Goal: Information Seeking & Learning: Learn about a topic

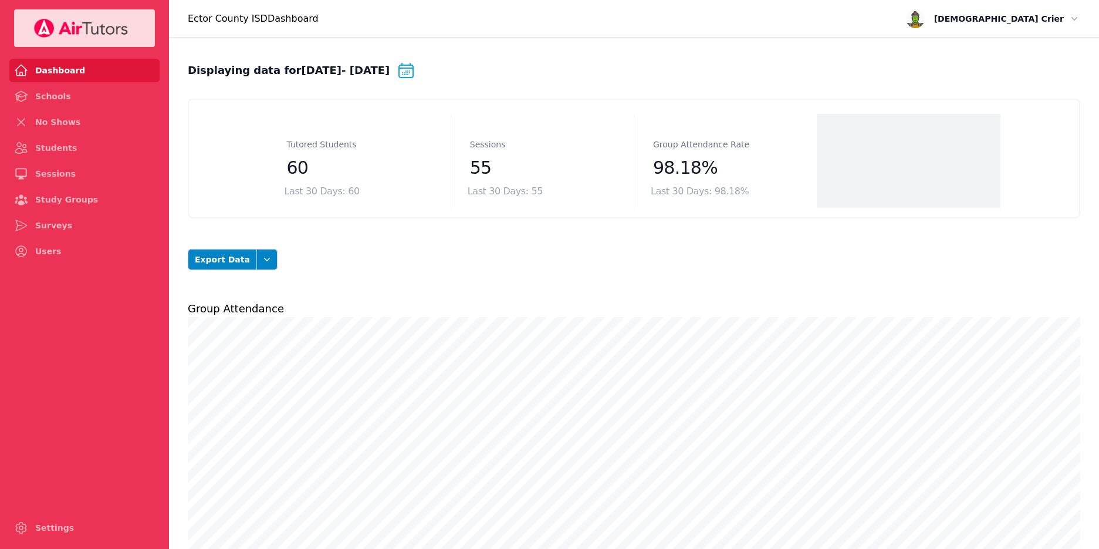
click at [49, 96] on link "Schools" at bounding box center [84, 96] width 150 height 23
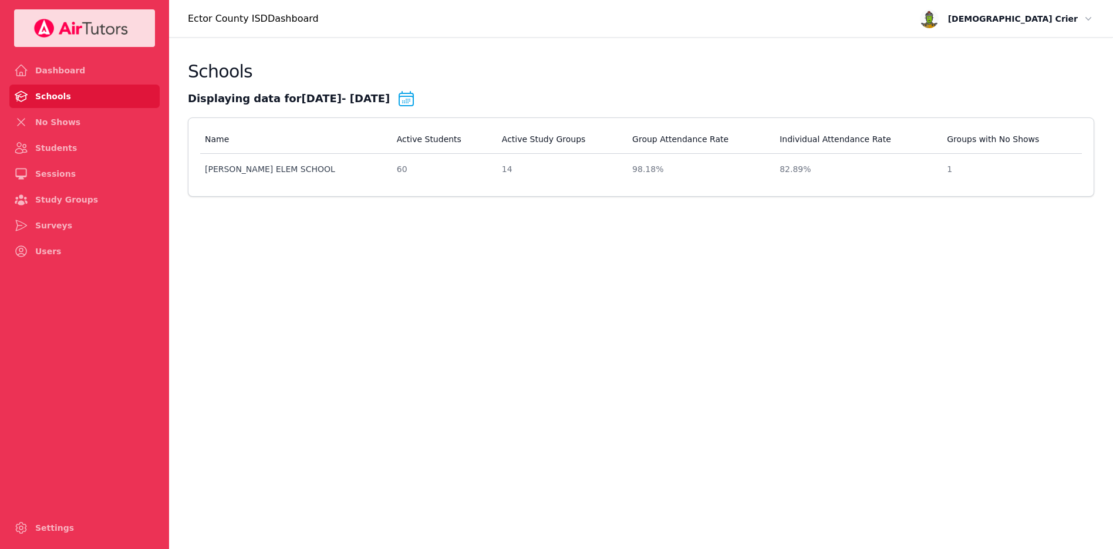
click at [52, 126] on link "No Shows" at bounding box center [84, 121] width 150 height 23
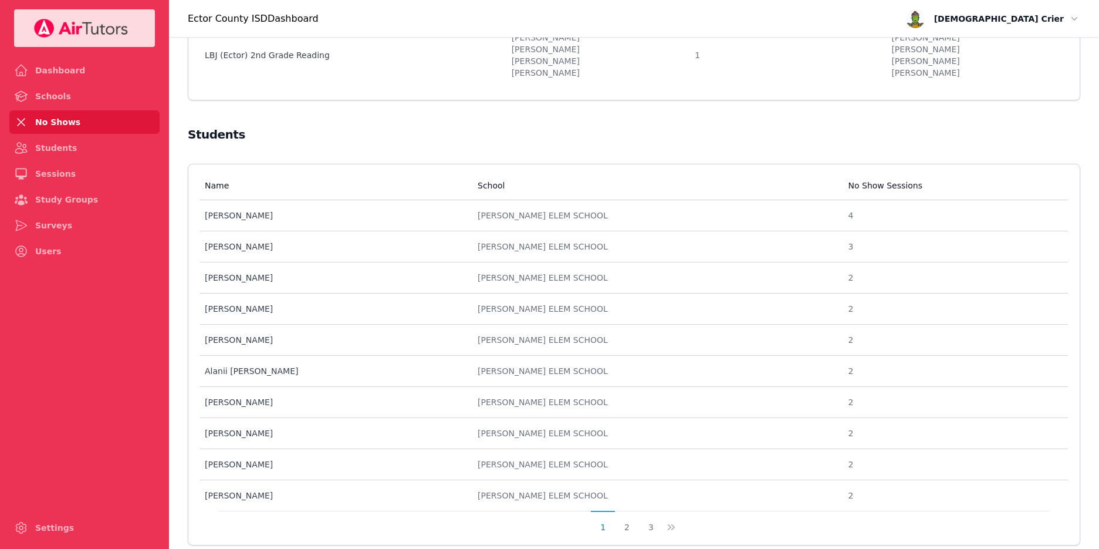
scroll to position [210, 0]
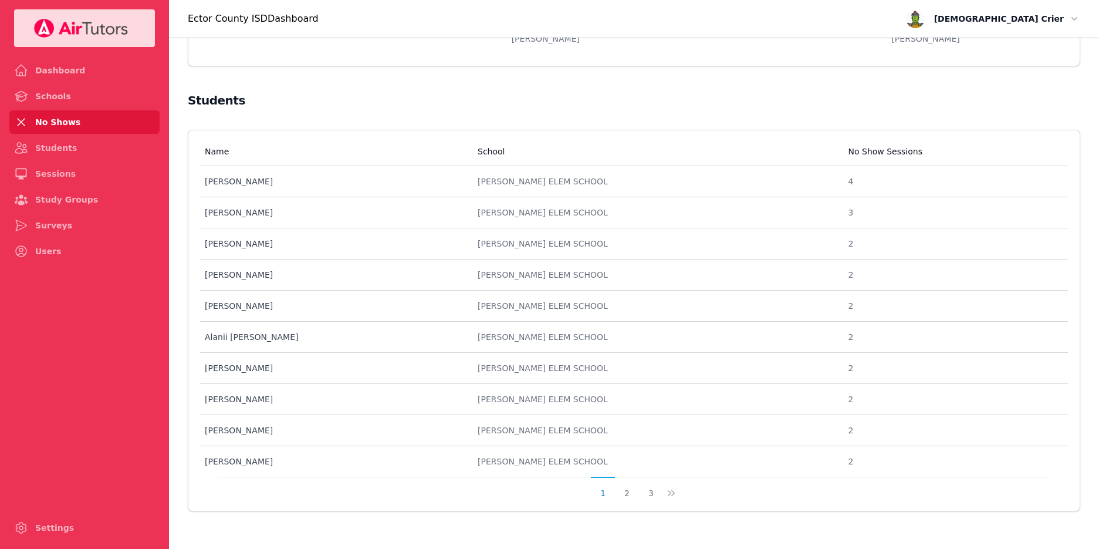
click at [39, 188] on link "Study Groups" at bounding box center [84, 199] width 150 height 23
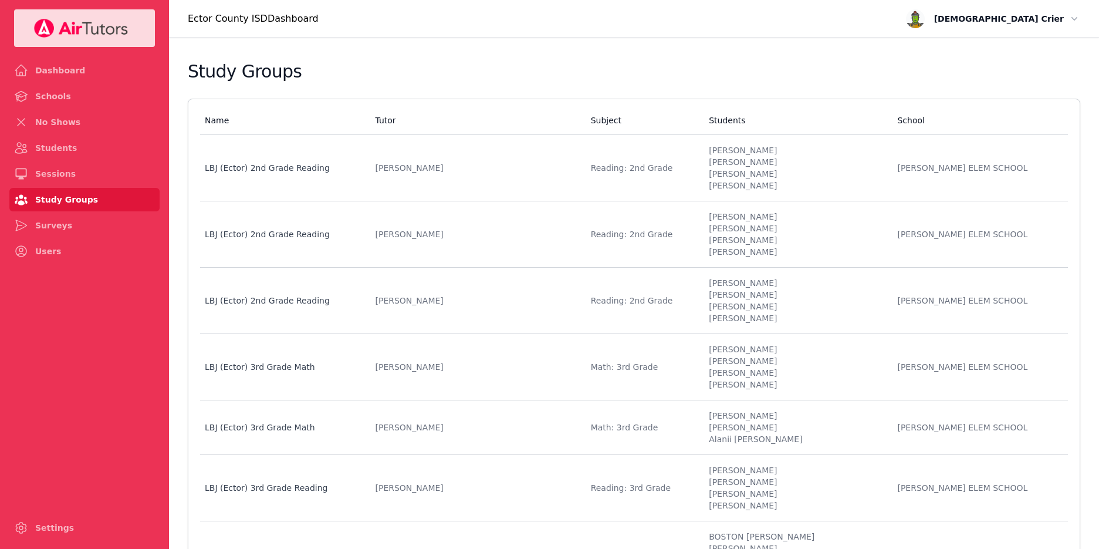
click at [49, 70] on link "Dashboard" at bounding box center [84, 70] width 150 height 23
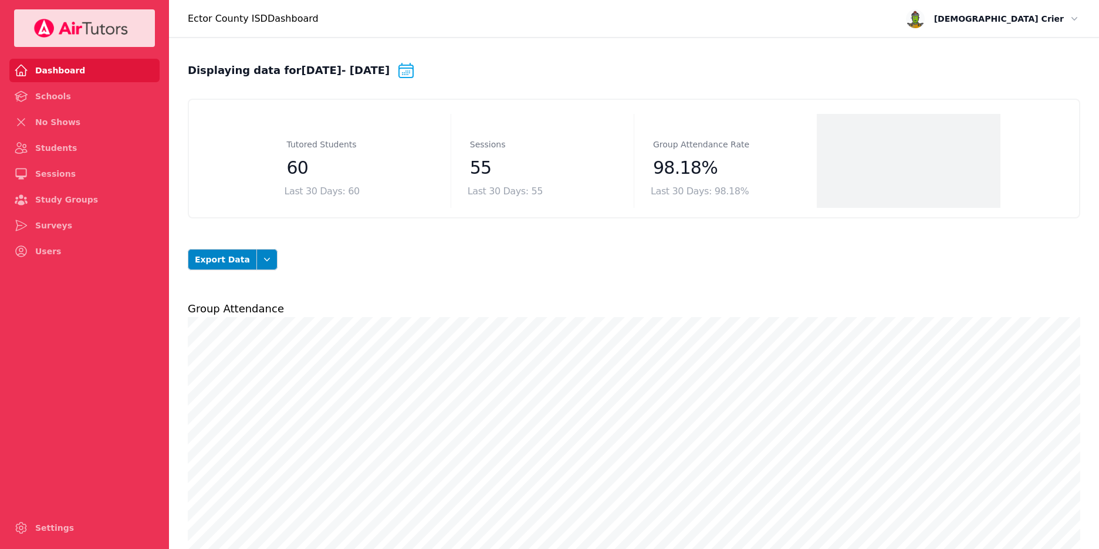
click at [42, 103] on link "Schools" at bounding box center [84, 96] width 150 height 23
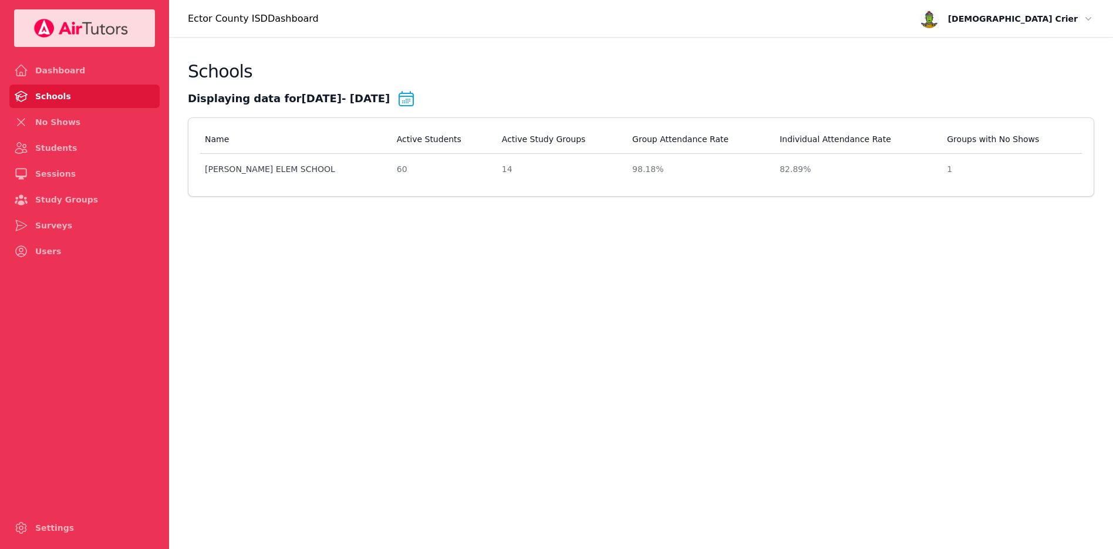
click at [38, 123] on link "No Shows" at bounding box center [84, 121] width 150 height 23
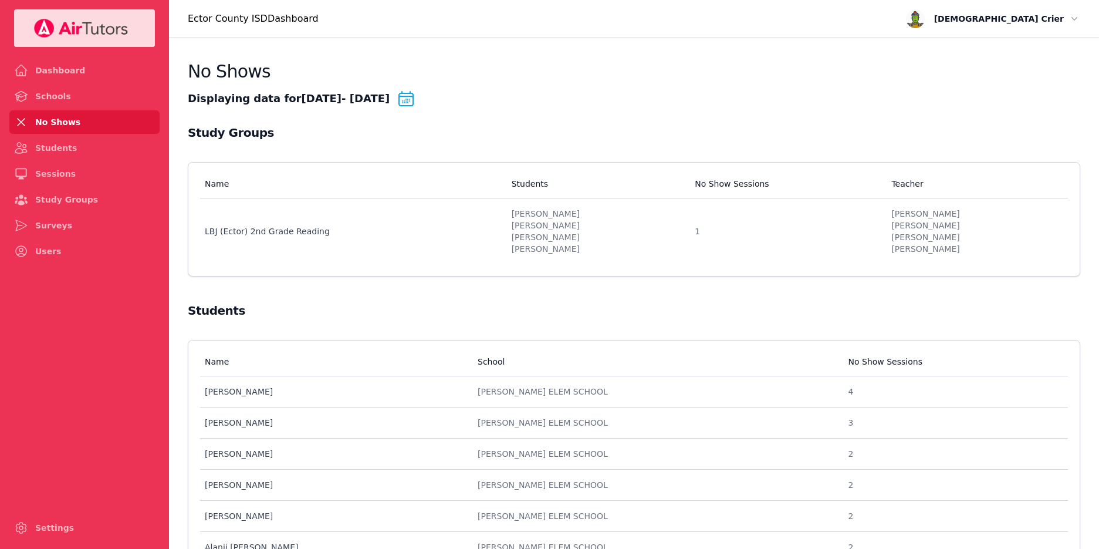
click at [37, 147] on link "Students" at bounding box center [84, 147] width 150 height 23
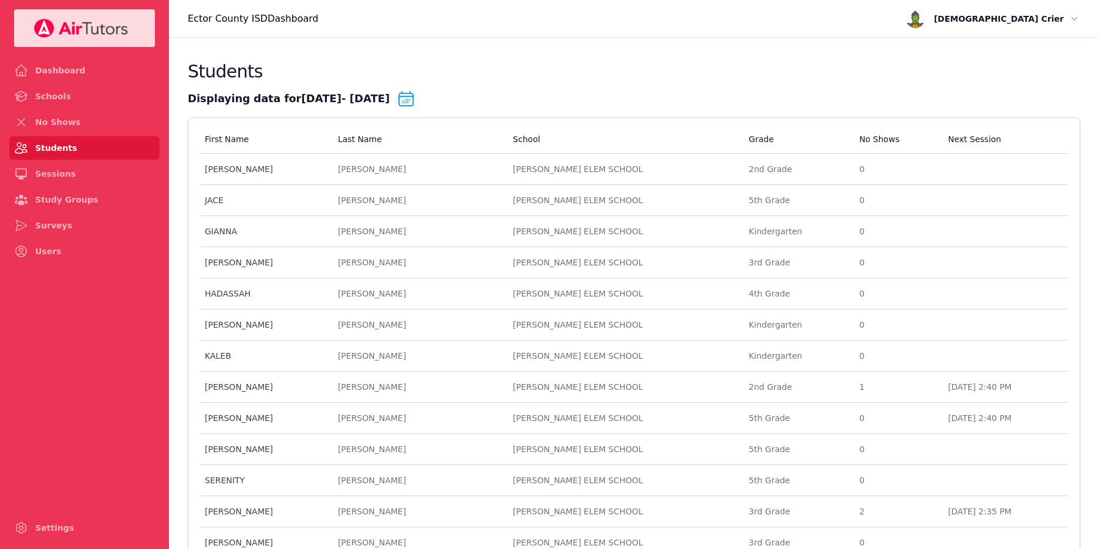
click at [22, 174] on icon at bounding box center [21, 174] width 14 height 14
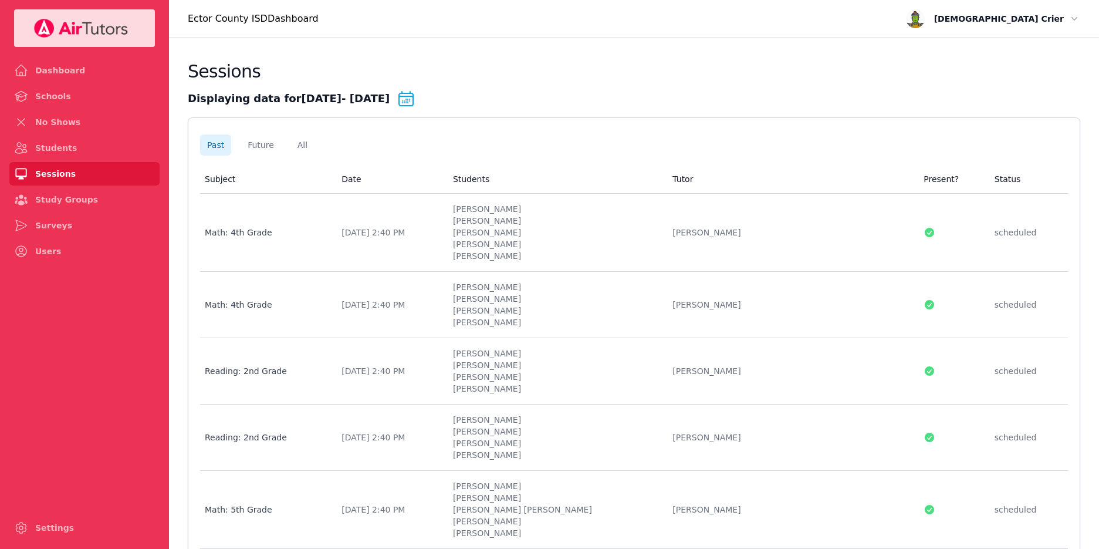
click at [33, 202] on link "Study Groups" at bounding box center [84, 199] width 150 height 23
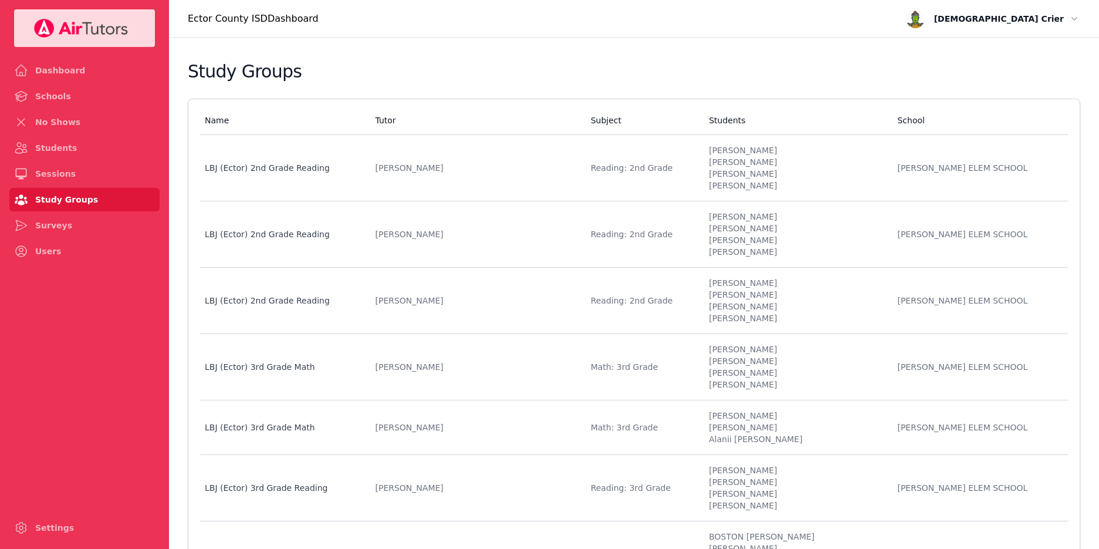
click at [252, 170] on div "LBJ (Ector) 2nd Grade Reading" at bounding box center [283, 168] width 156 height 12
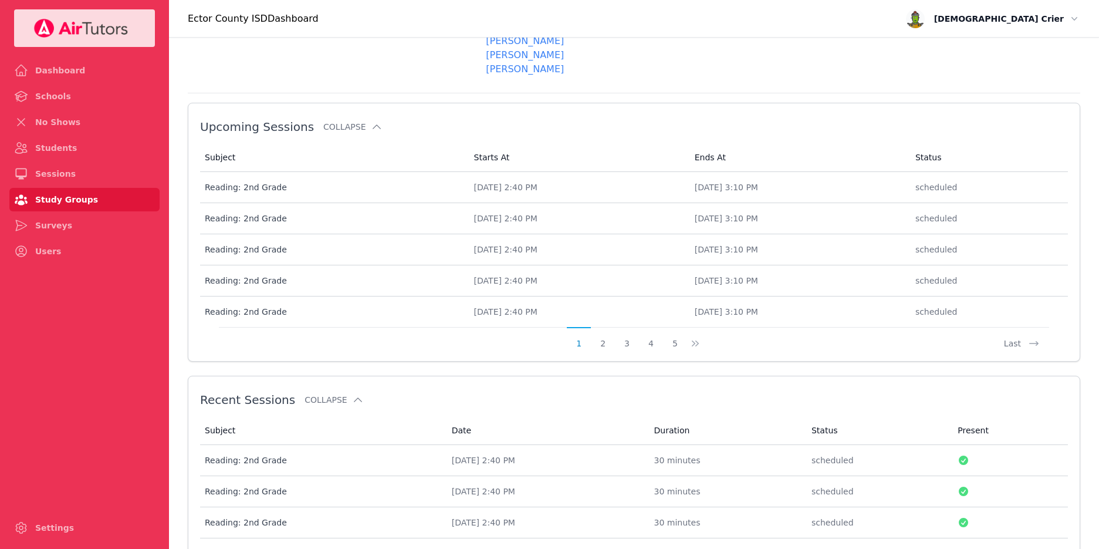
scroll to position [568, 0]
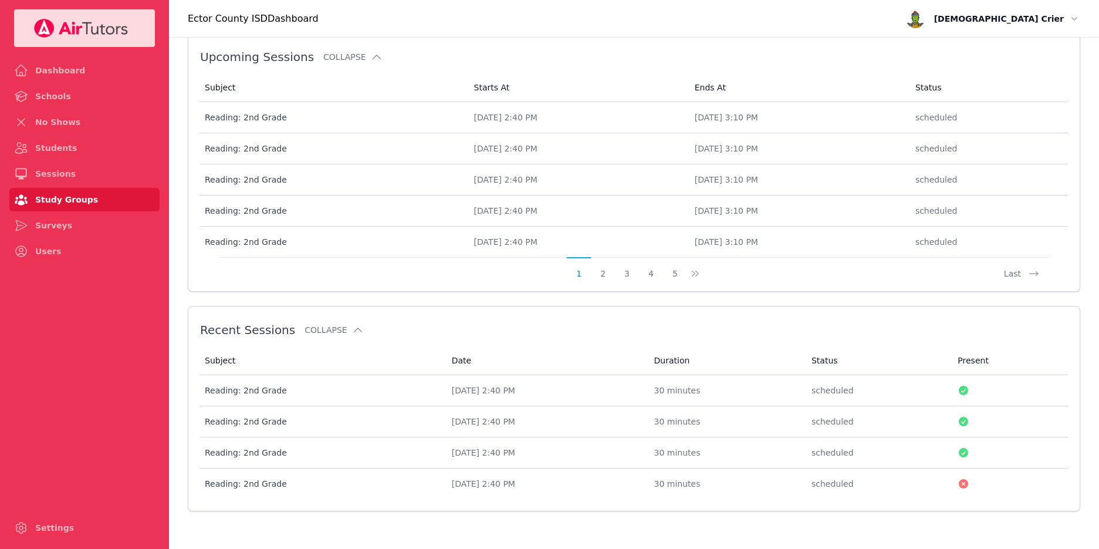
click at [218, 393] on div "Reading: 2nd Grade" at bounding box center [321, 390] width 233 height 12
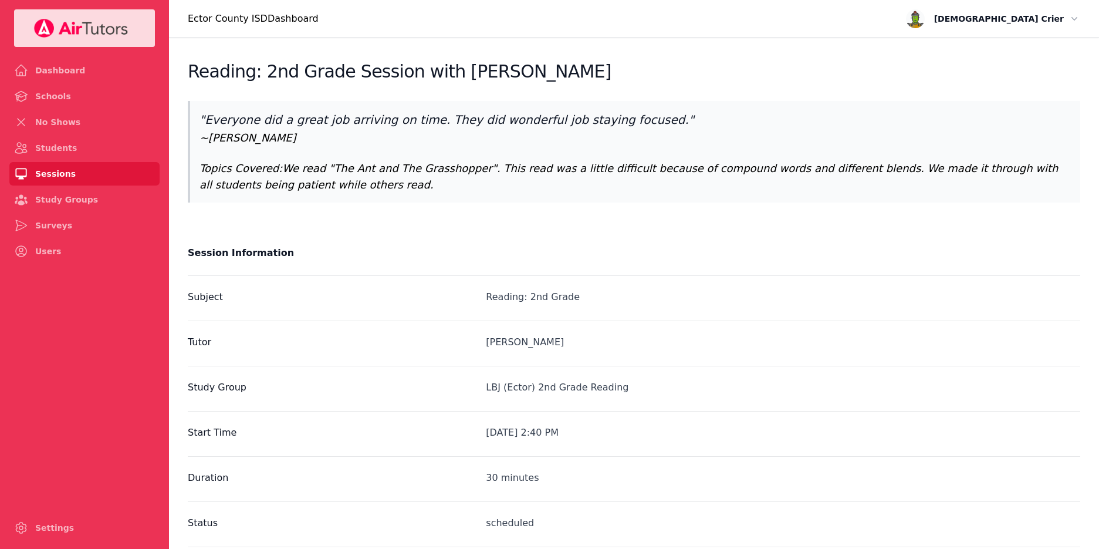
scroll to position [568, 0]
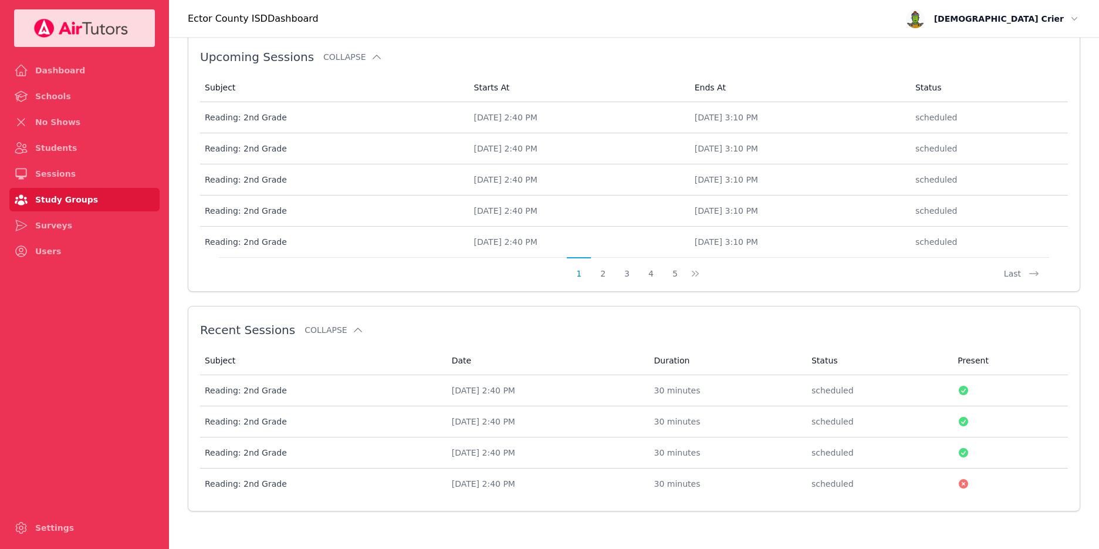
click at [217, 420] on div "Reading: 2nd Grade" at bounding box center [321, 422] width 233 height 12
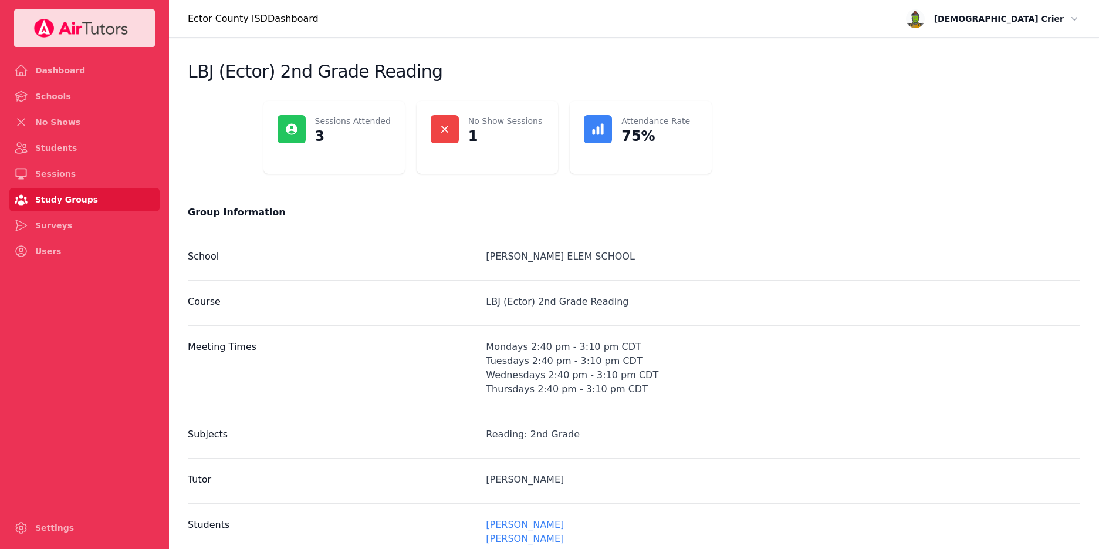
scroll to position [568, 0]
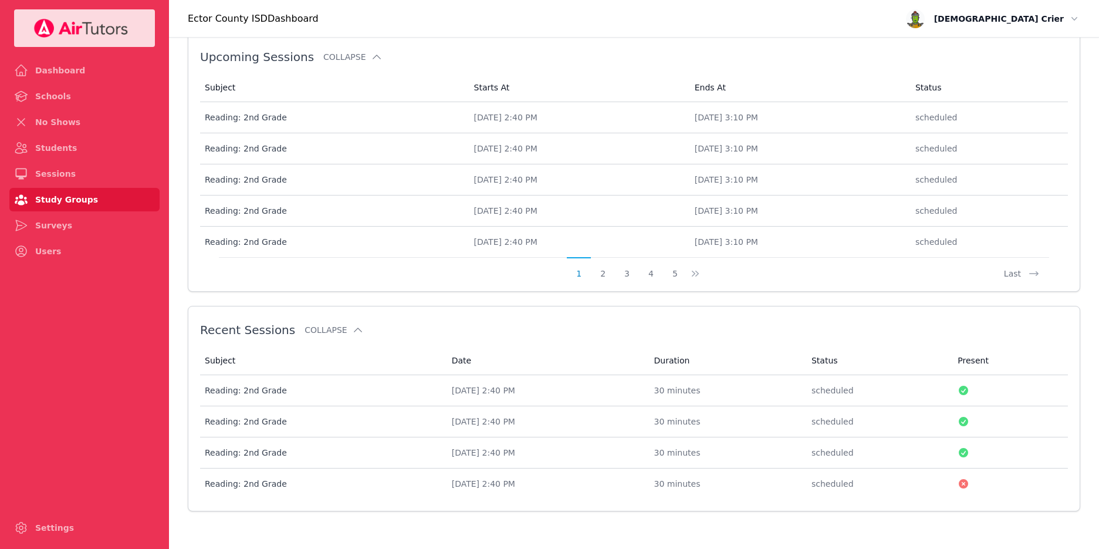
click at [229, 449] on div "Reading: 2nd Grade" at bounding box center [321, 453] width 233 height 12
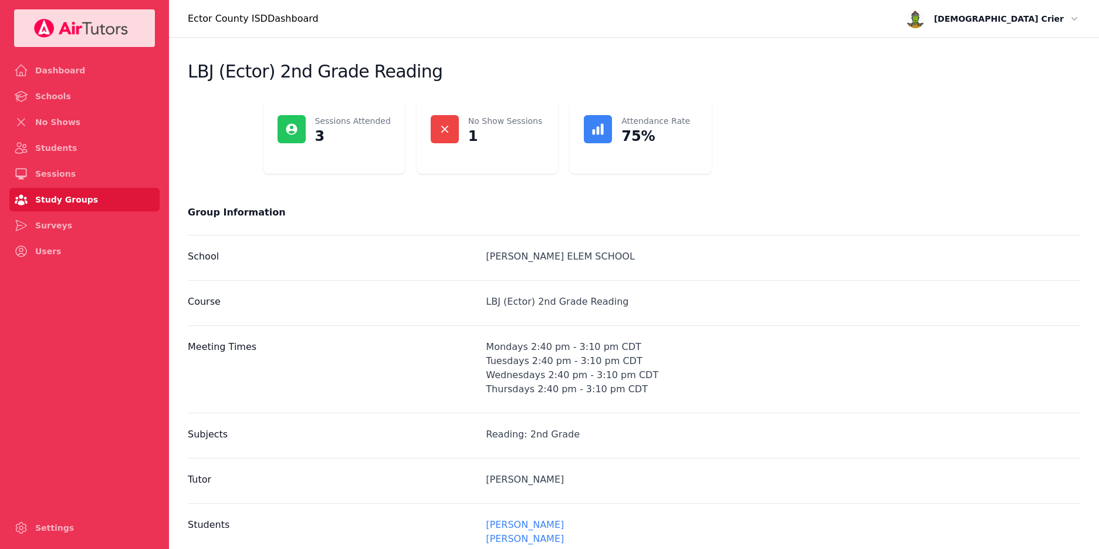
scroll to position [568, 0]
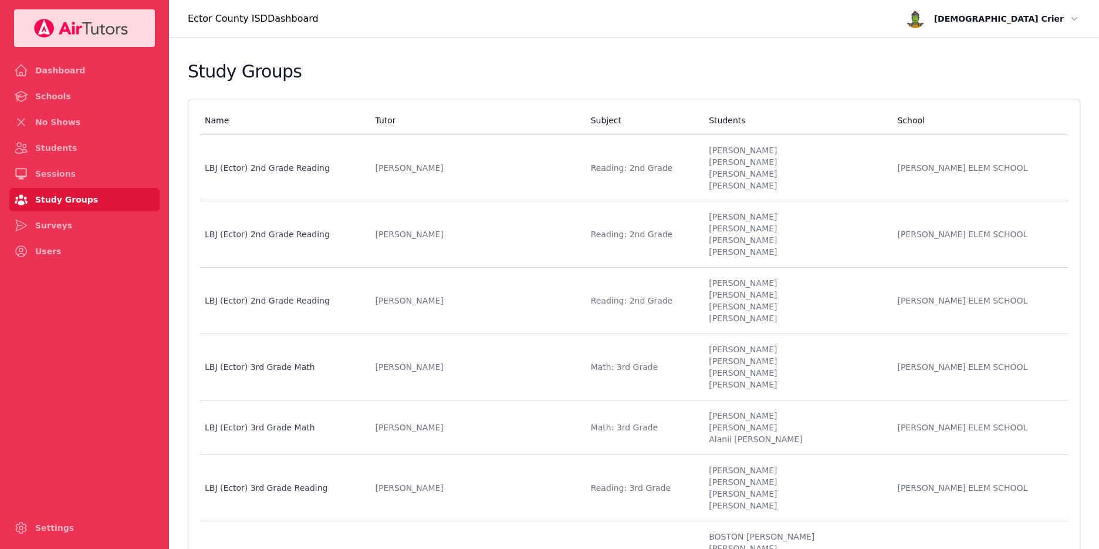
click at [259, 244] on td "Name LBJ (Ector) 2nd Grade Reading" at bounding box center [284, 234] width 168 height 66
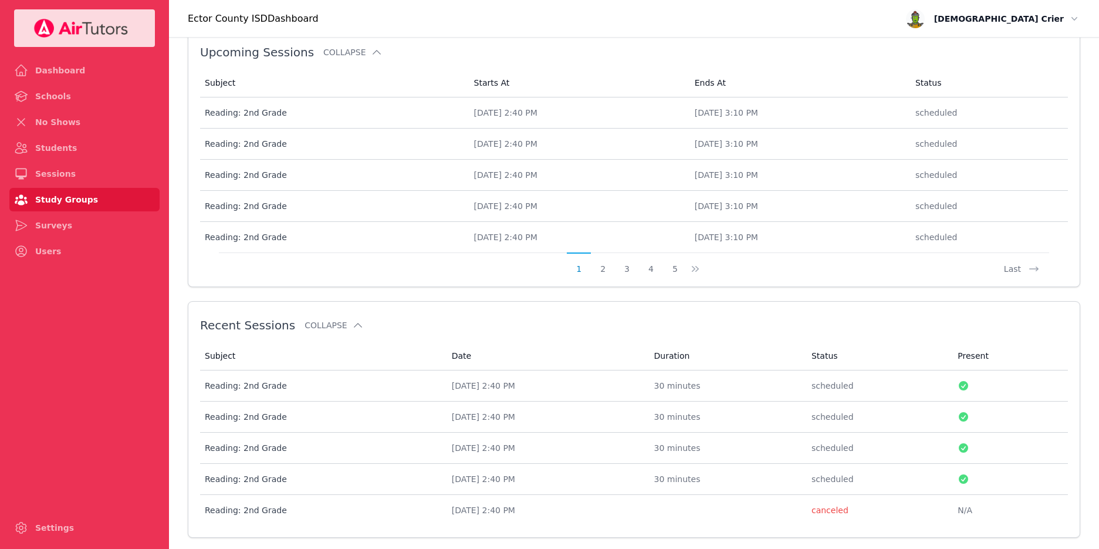
scroll to position [599, 0]
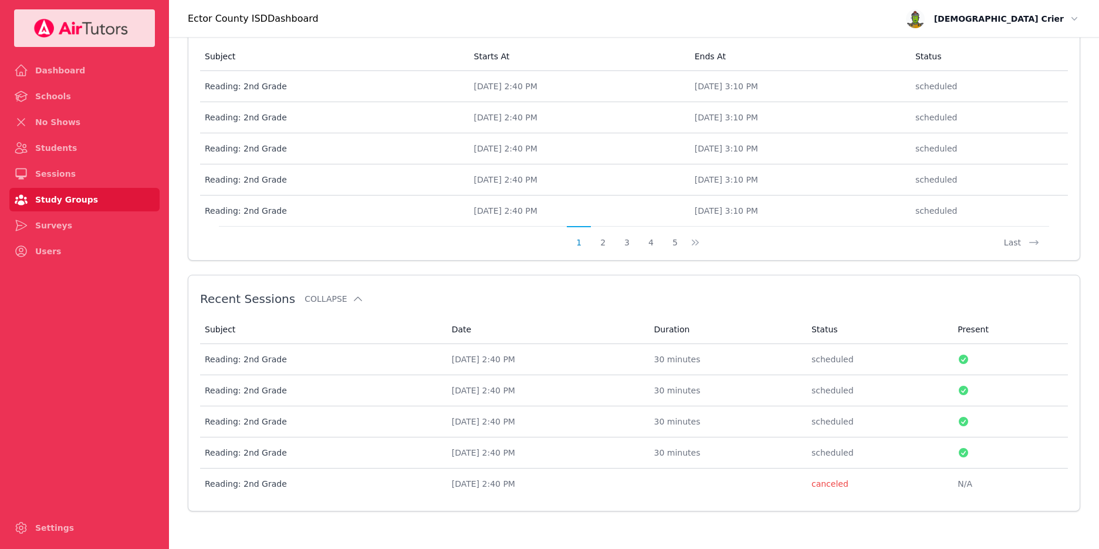
click at [215, 362] on div "Reading: 2nd Grade" at bounding box center [321, 359] width 233 height 12
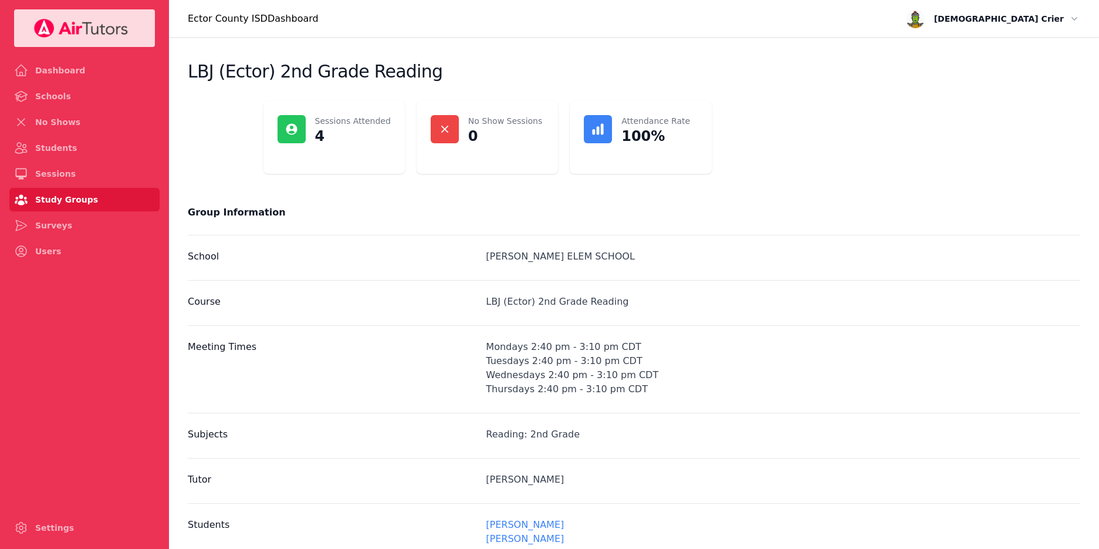
scroll to position [599, 0]
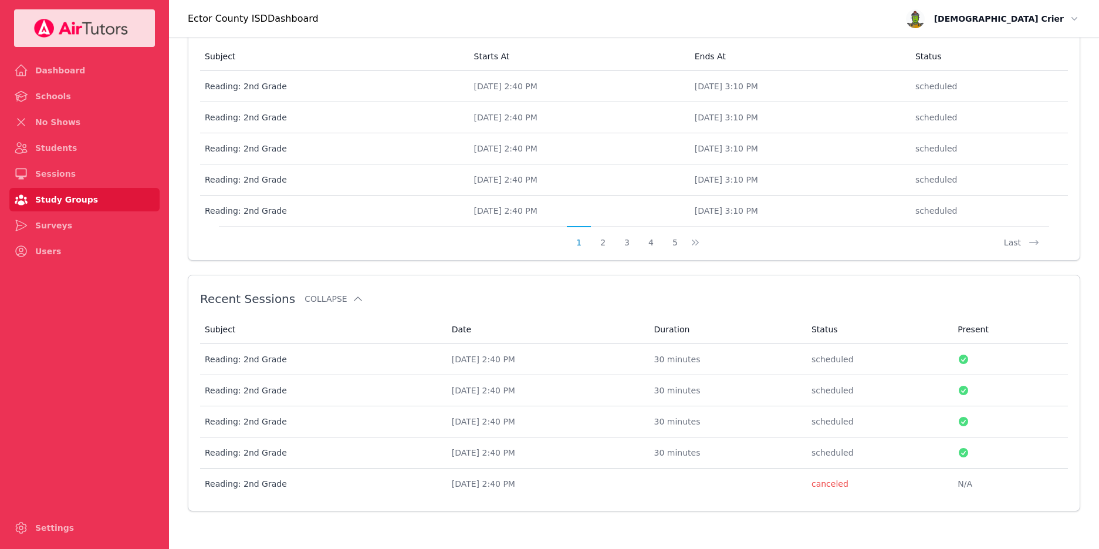
click at [233, 389] on div "Reading: 2nd Grade" at bounding box center [321, 390] width 233 height 12
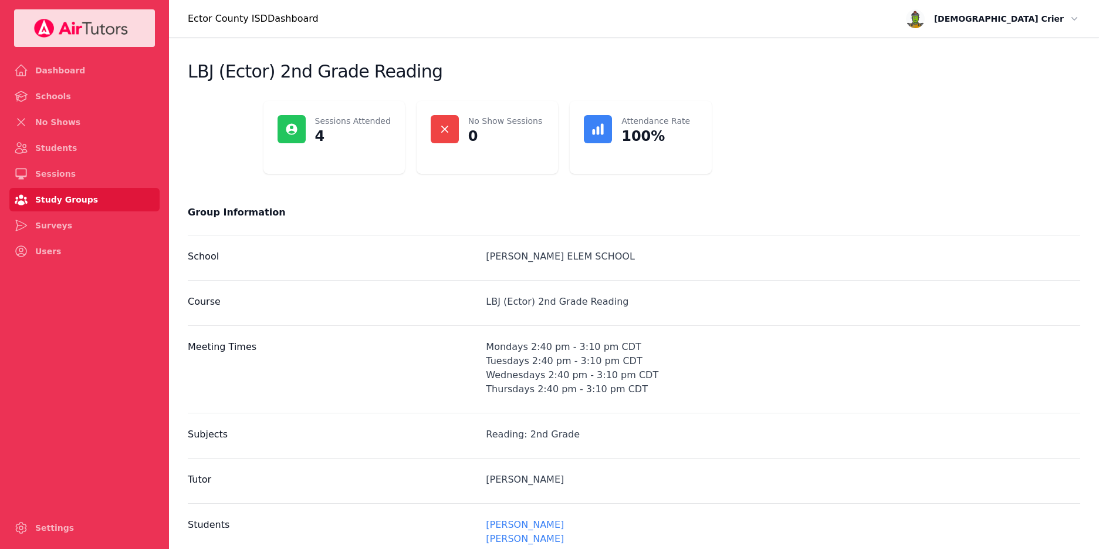
scroll to position [599, 0]
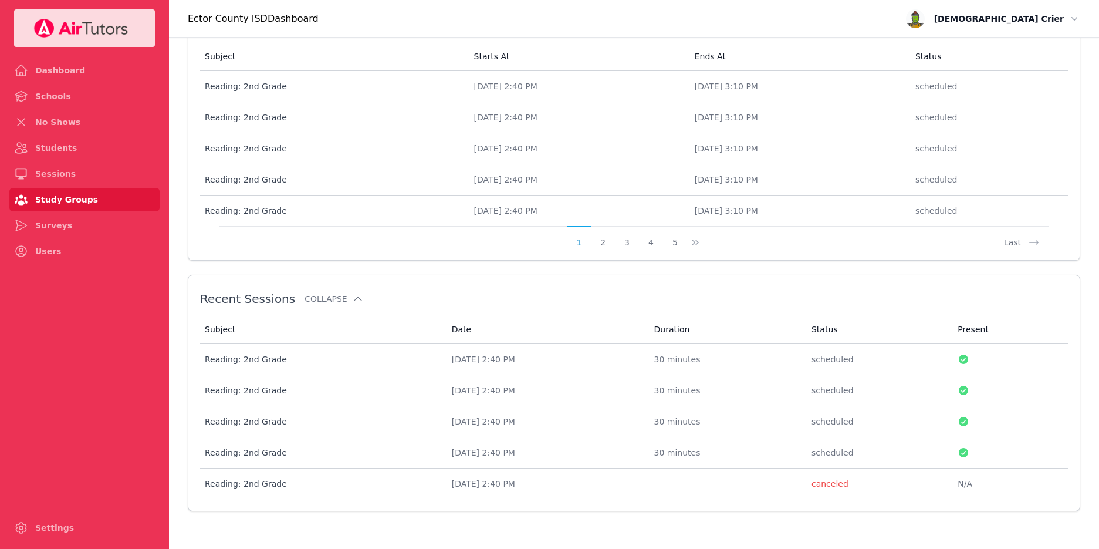
click at [225, 450] on div "Reading: 2nd Grade" at bounding box center [321, 453] width 233 height 12
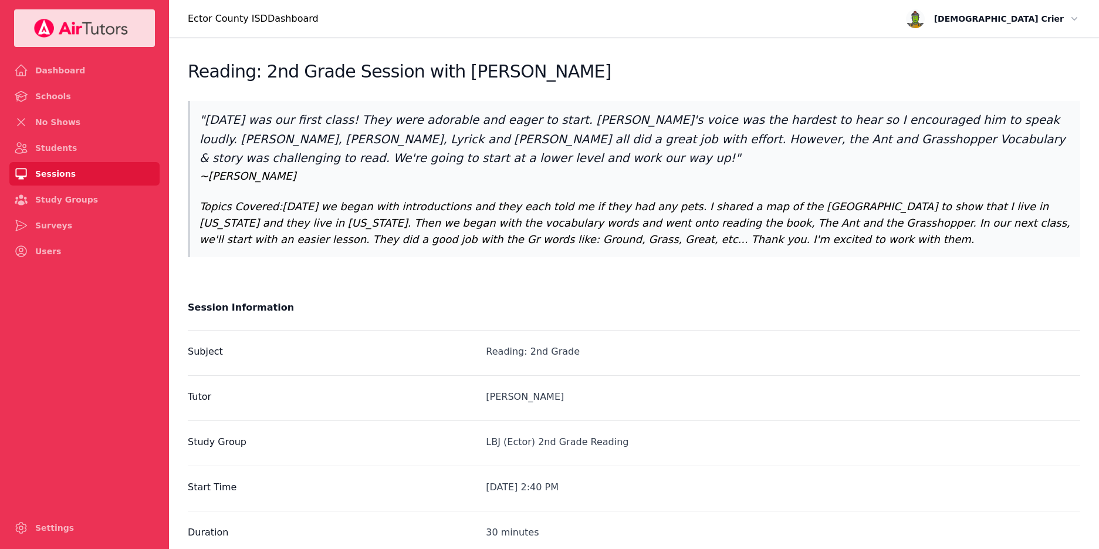
scroll to position [599, 0]
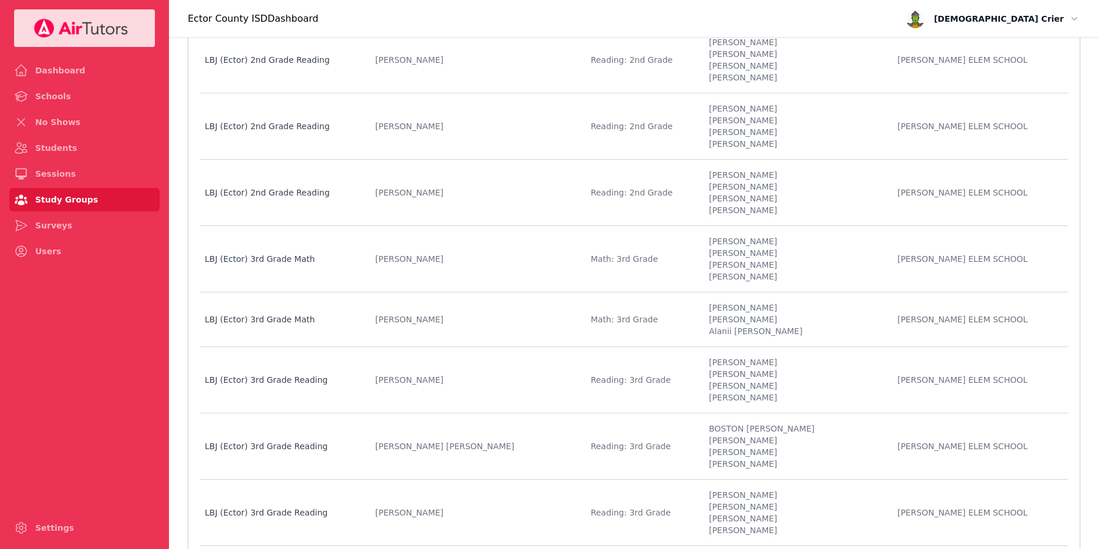
scroll to position [115, 0]
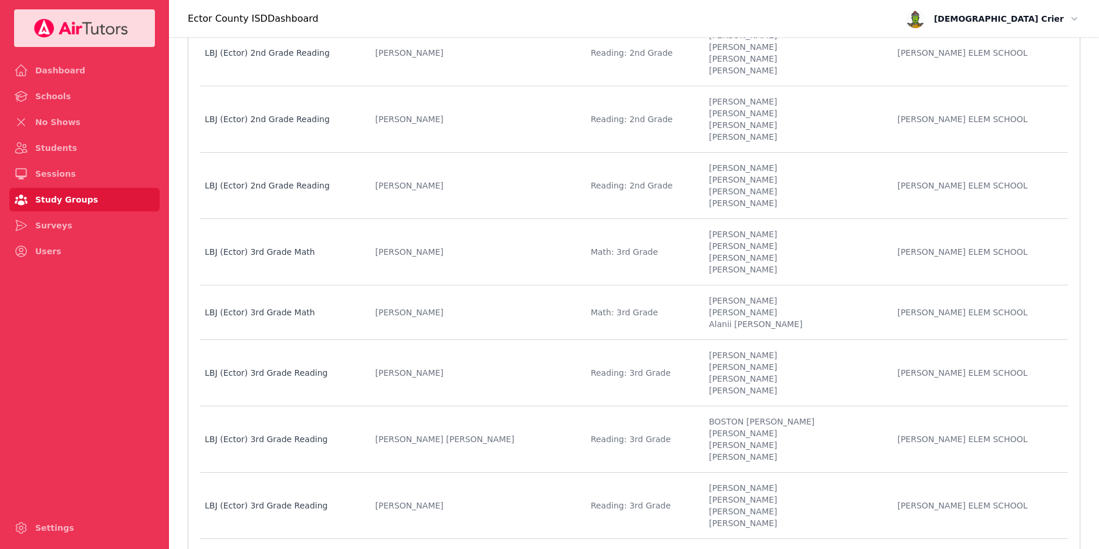
click at [245, 183] on div "LBJ (Ector) 2nd Grade Reading" at bounding box center [283, 186] width 156 height 12
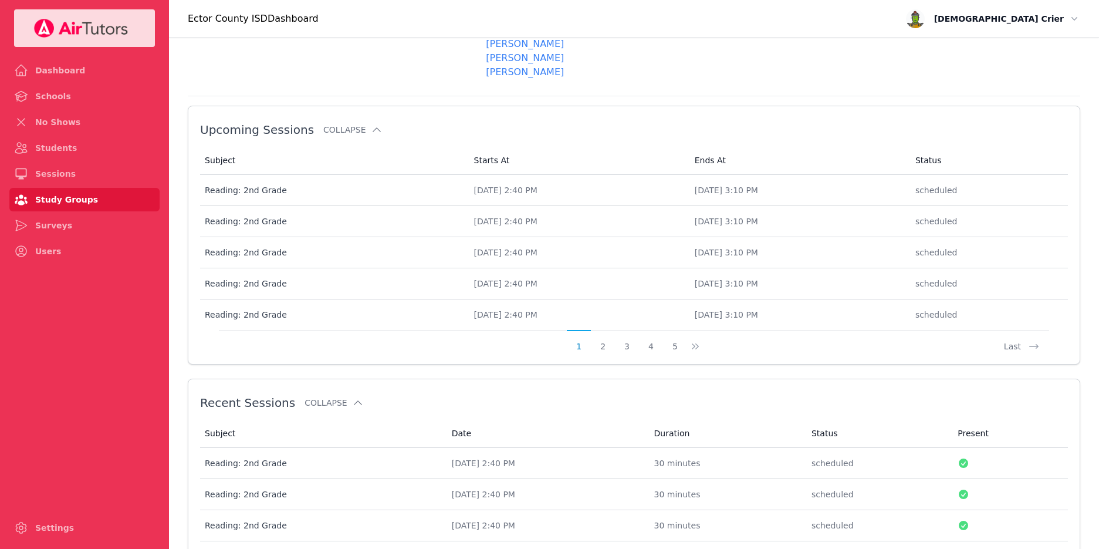
scroll to position [497, 0]
click at [225, 186] on div "Reading: 2nd Grade" at bounding box center [332, 189] width 255 height 12
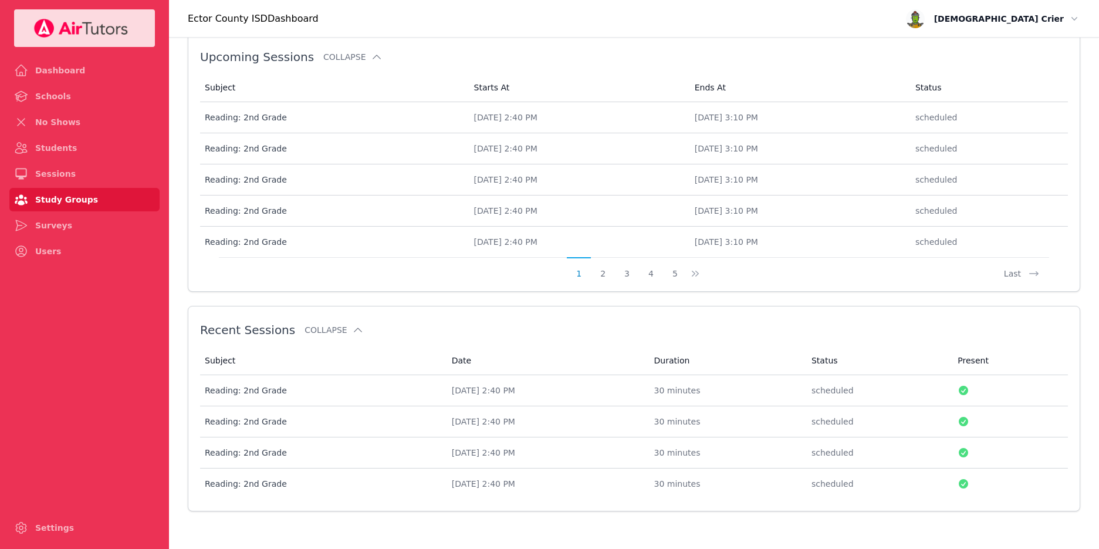
click at [225, 390] on div "Reading: 2nd Grade" at bounding box center [321, 390] width 233 height 12
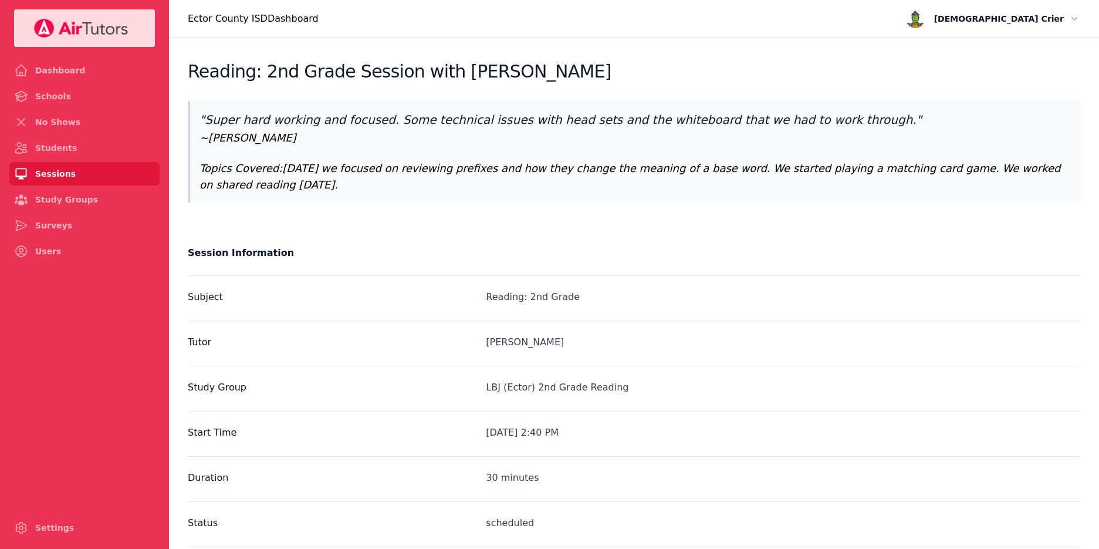
scroll to position [568, 0]
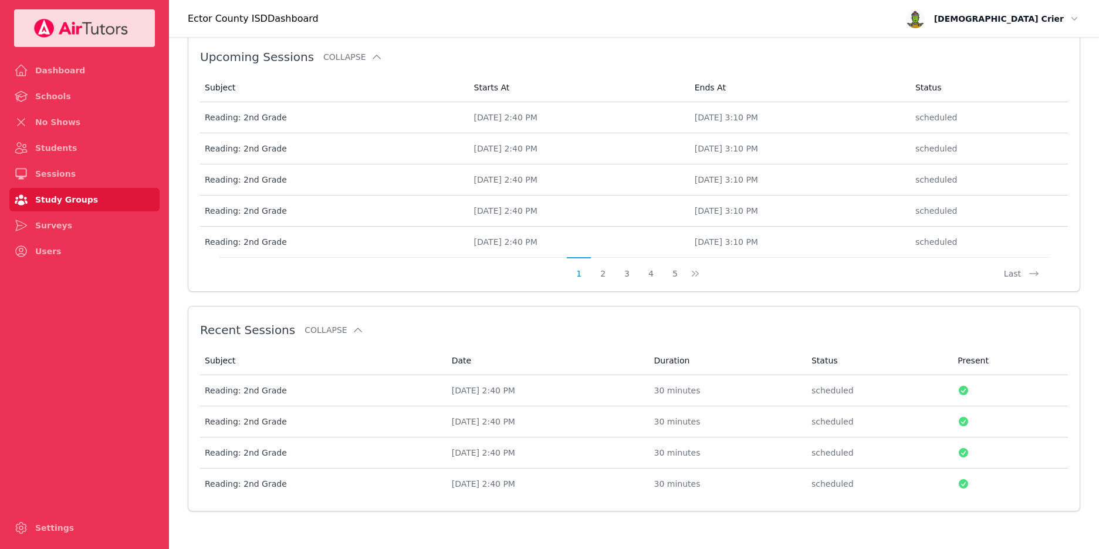
click at [229, 421] on div "Reading: 2nd Grade" at bounding box center [321, 422] width 233 height 12
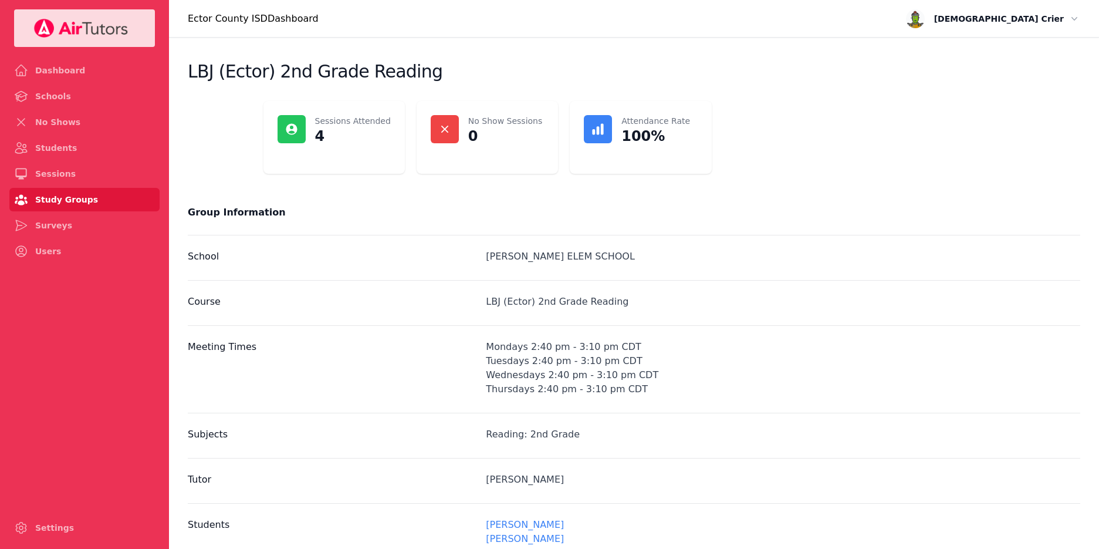
scroll to position [568, 0]
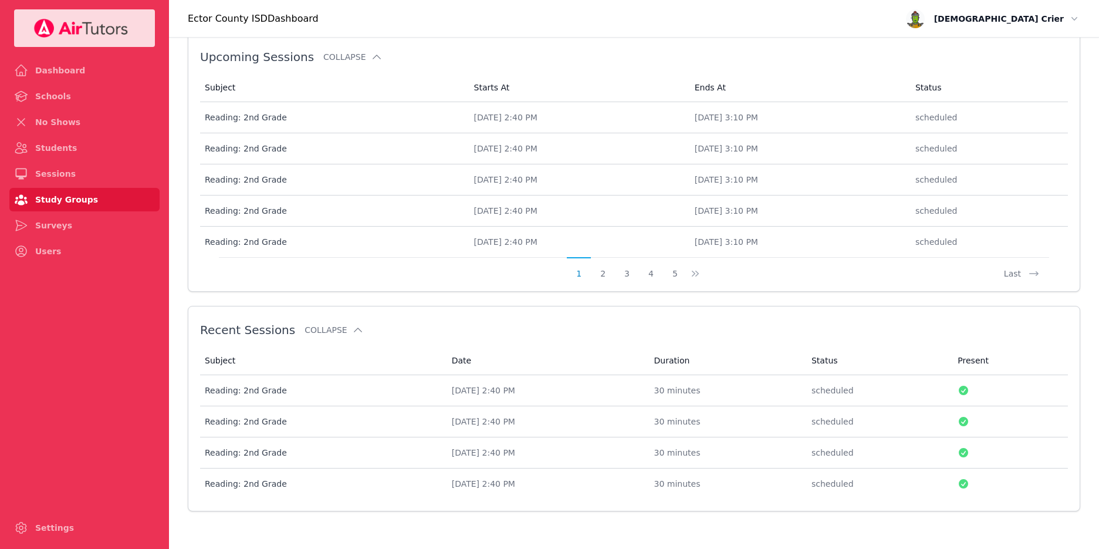
scroll to position [115, 0]
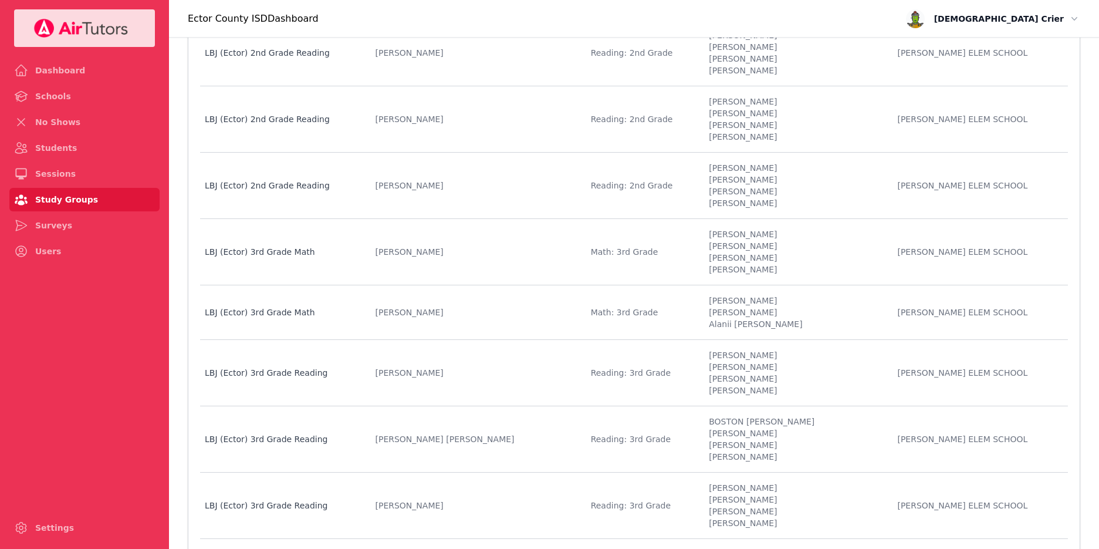
click at [242, 267] on td "Name LBJ (Ector) 3rd Grade Math" at bounding box center [284, 252] width 168 height 66
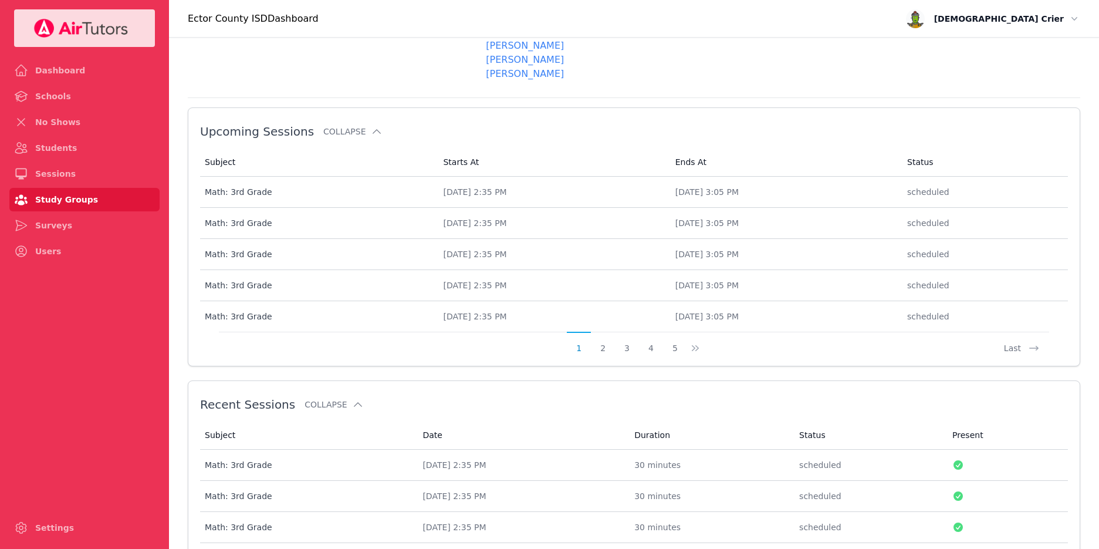
scroll to position [568, 0]
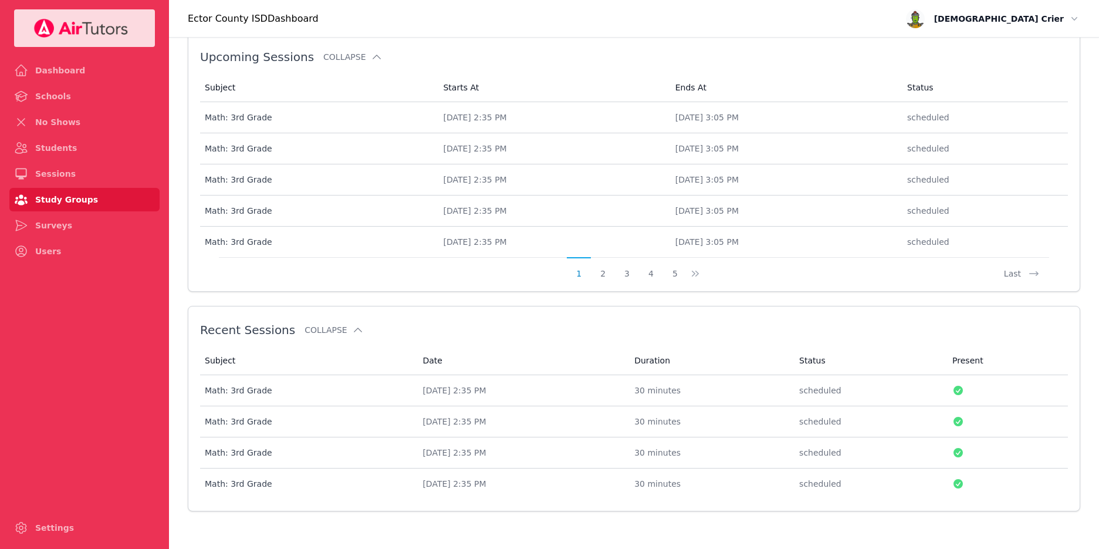
click at [223, 390] on div "Math: 3rd Grade" at bounding box center [307, 390] width 204 height 12
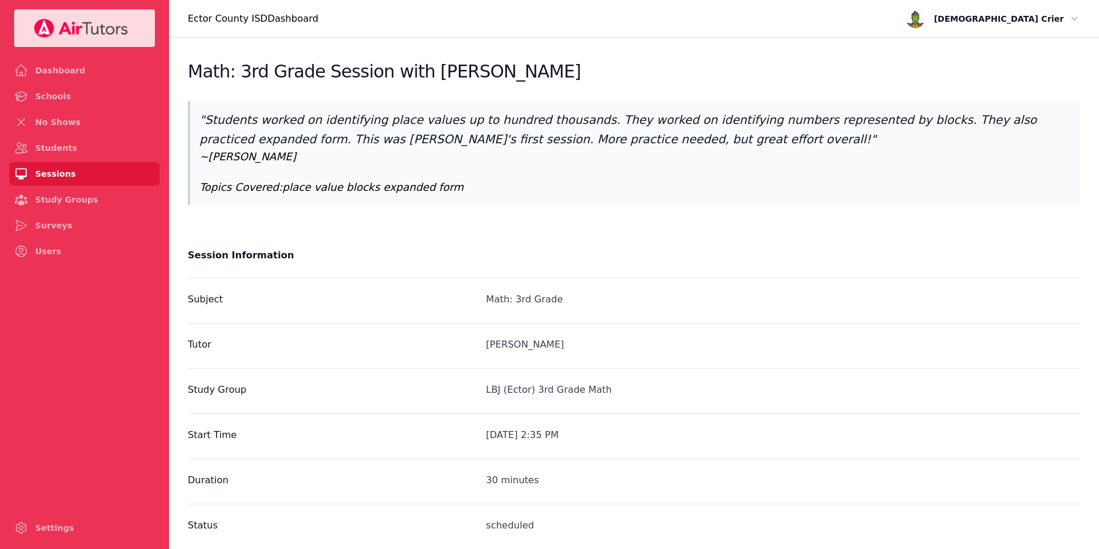
scroll to position [568, 0]
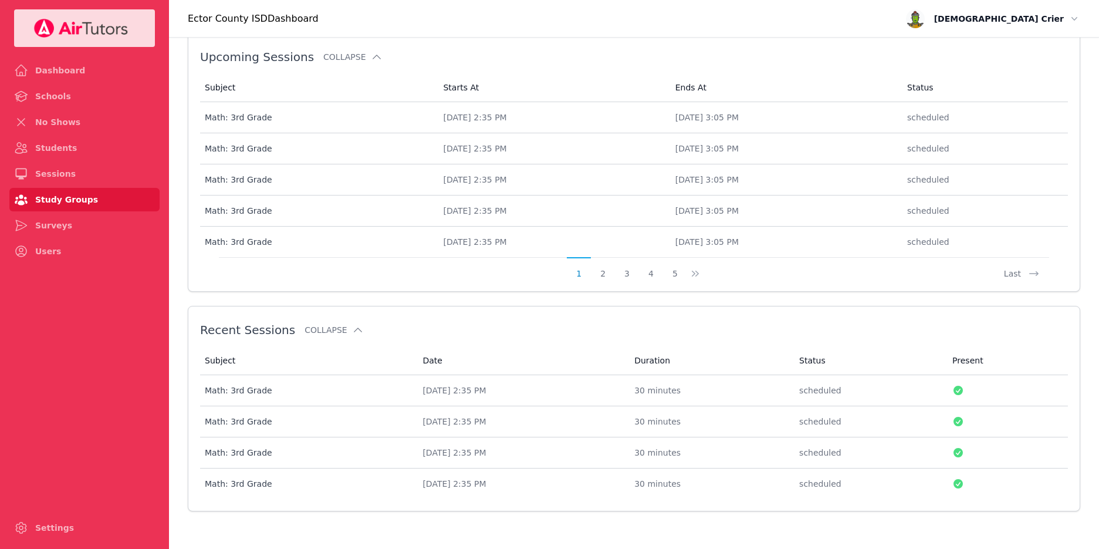
click at [237, 425] on div "Math: 3rd Grade" at bounding box center [307, 422] width 204 height 12
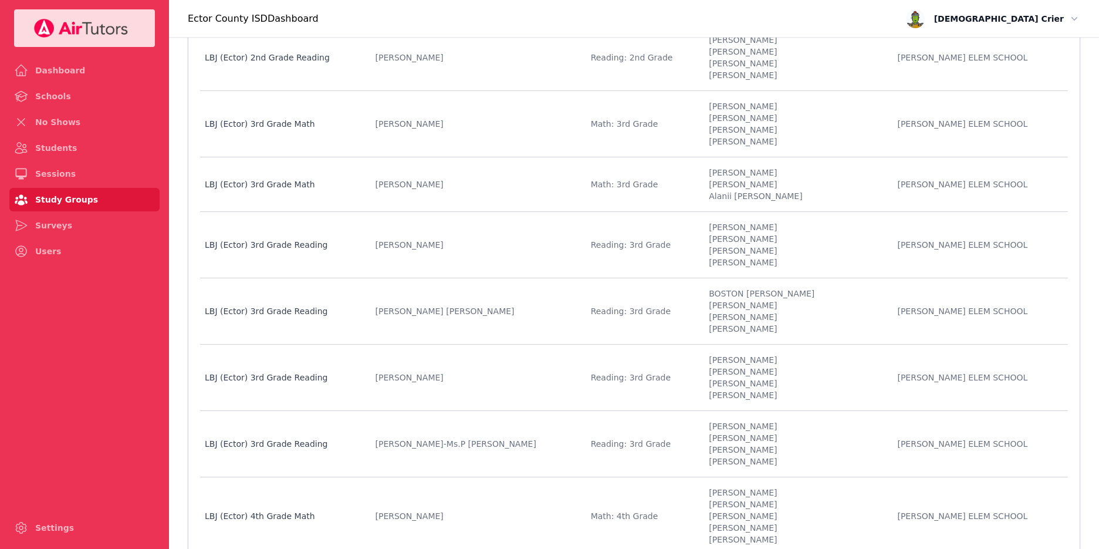
scroll to position [244, 0]
click at [306, 175] on td "Name LBJ (Ector) 3rd Grade Math" at bounding box center [284, 184] width 168 height 55
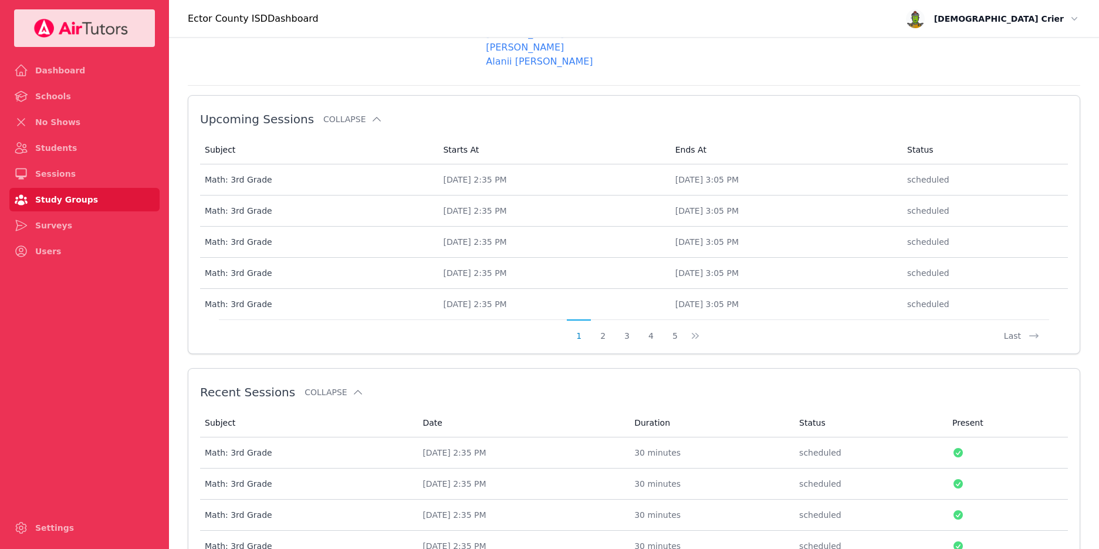
scroll to position [553, 0]
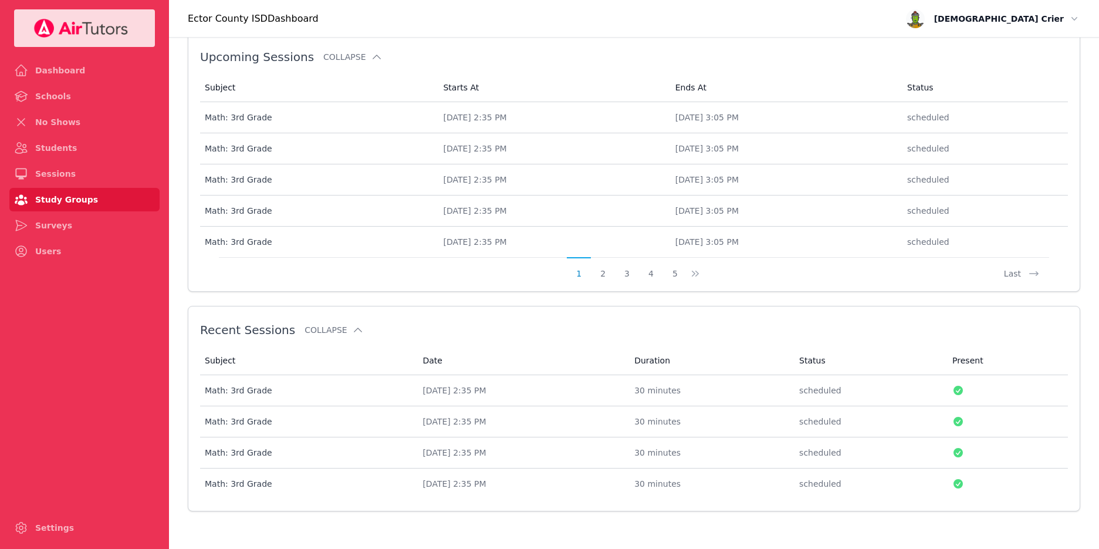
click at [460, 385] on div "[DATE] 2:35 PM" at bounding box center [522, 390] width 198 height 12
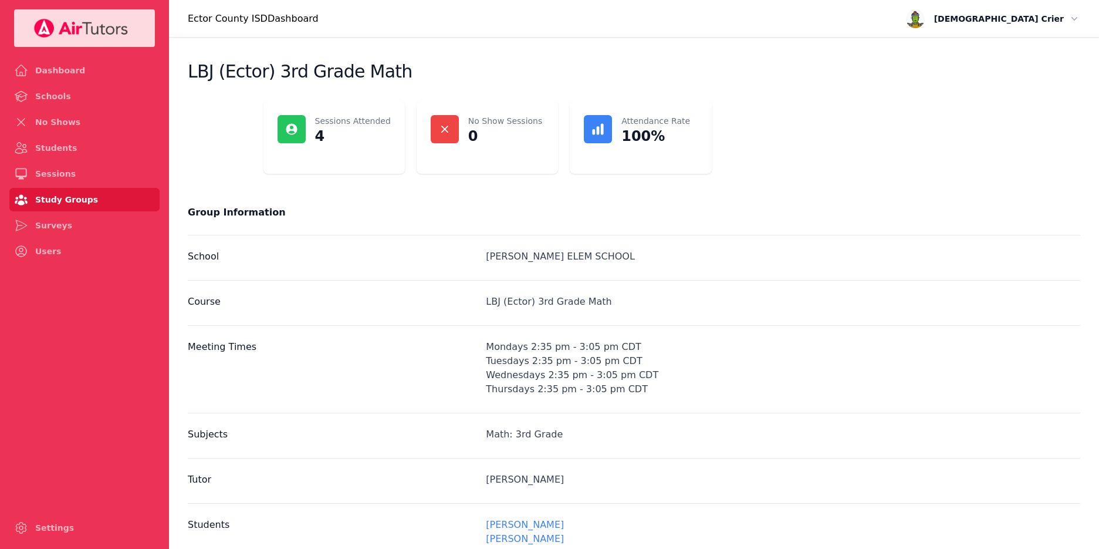
scroll to position [553, 0]
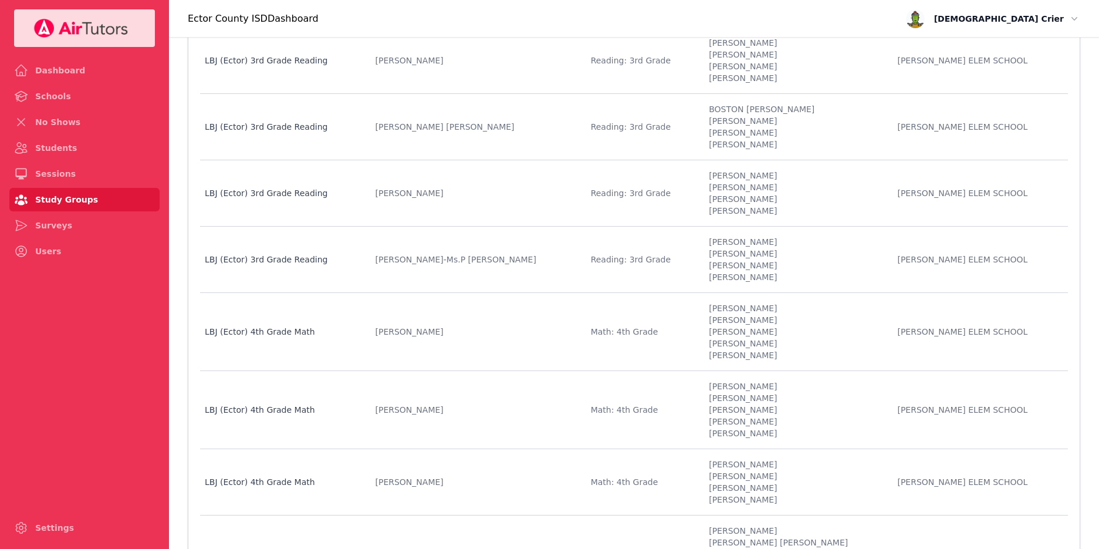
scroll to position [428, 0]
click at [224, 259] on div "LBJ (Ector) 3rd Grade Reading" at bounding box center [283, 259] width 156 height 12
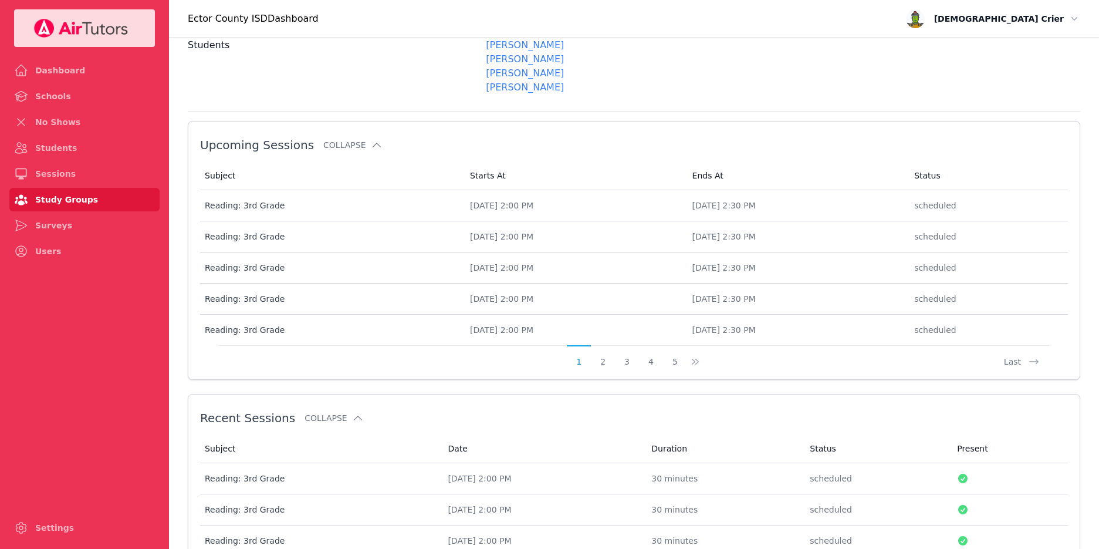
scroll to position [568, 0]
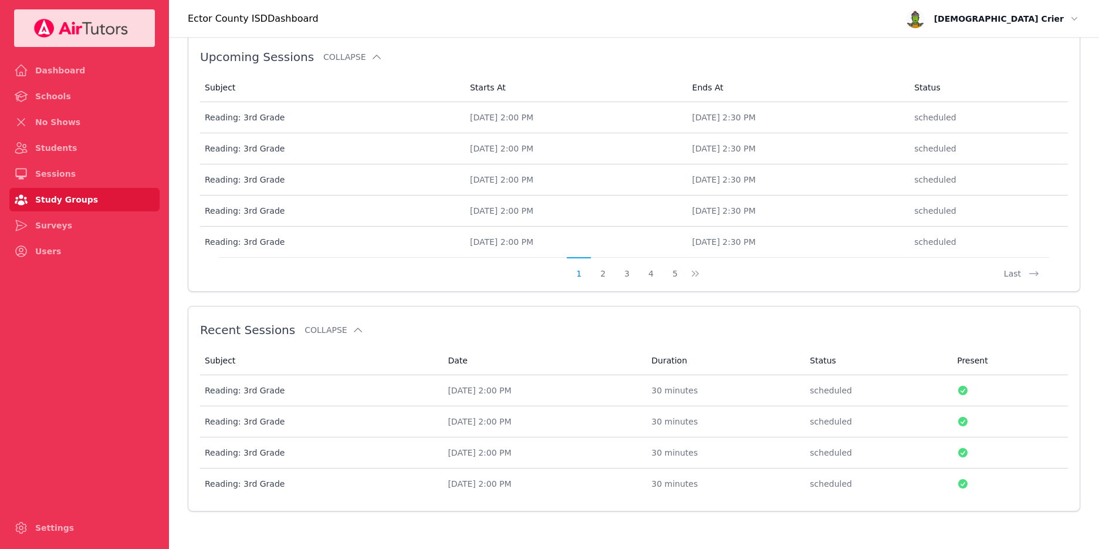
click at [219, 391] on div "Reading: 3rd Grade" at bounding box center [319, 390] width 229 height 12
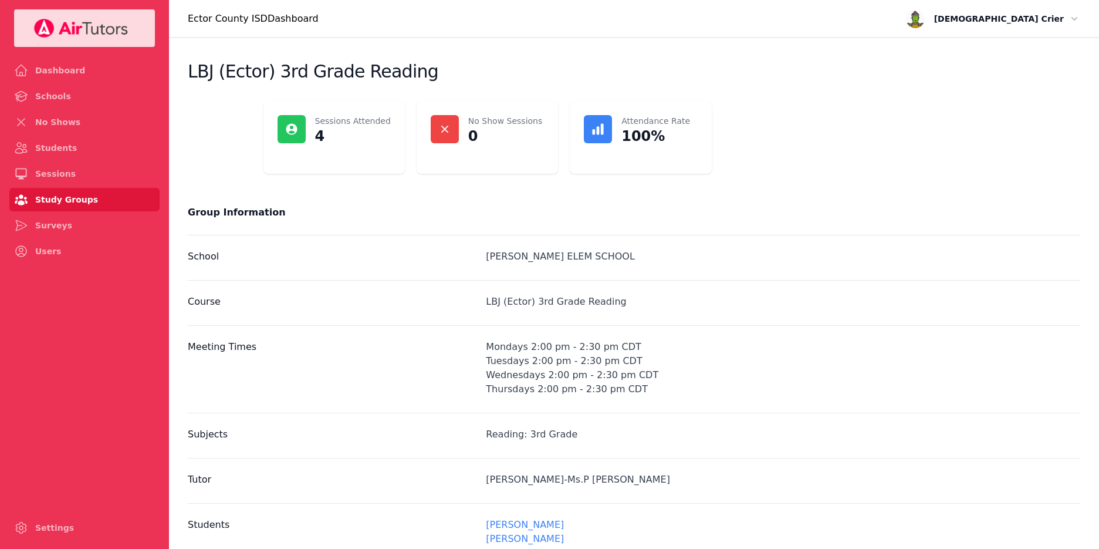
scroll to position [568, 0]
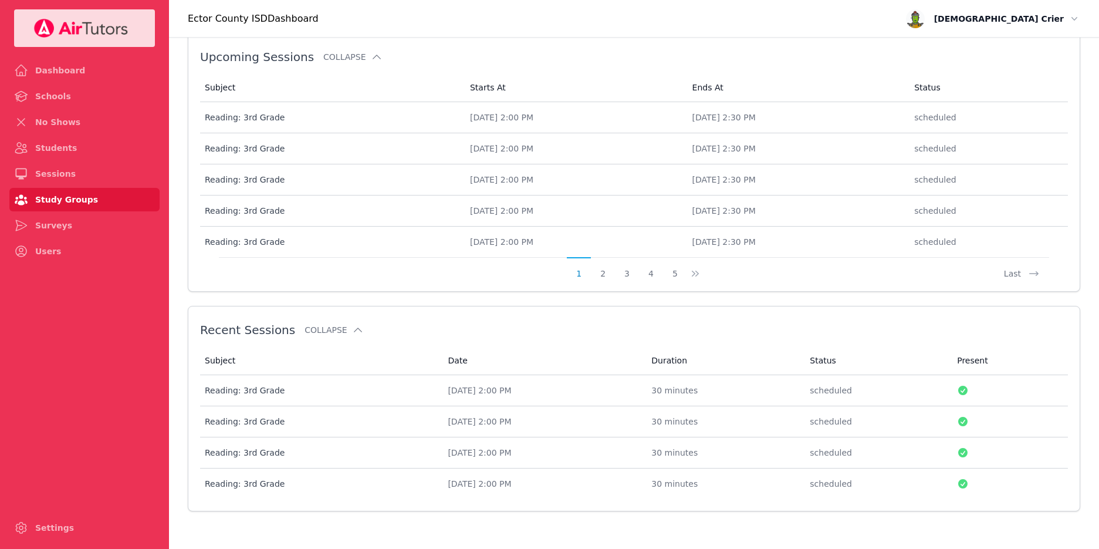
click at [219, 423] on div "Reading: 3rd Grade" at bounding box center [319, 422] width 229 height 12
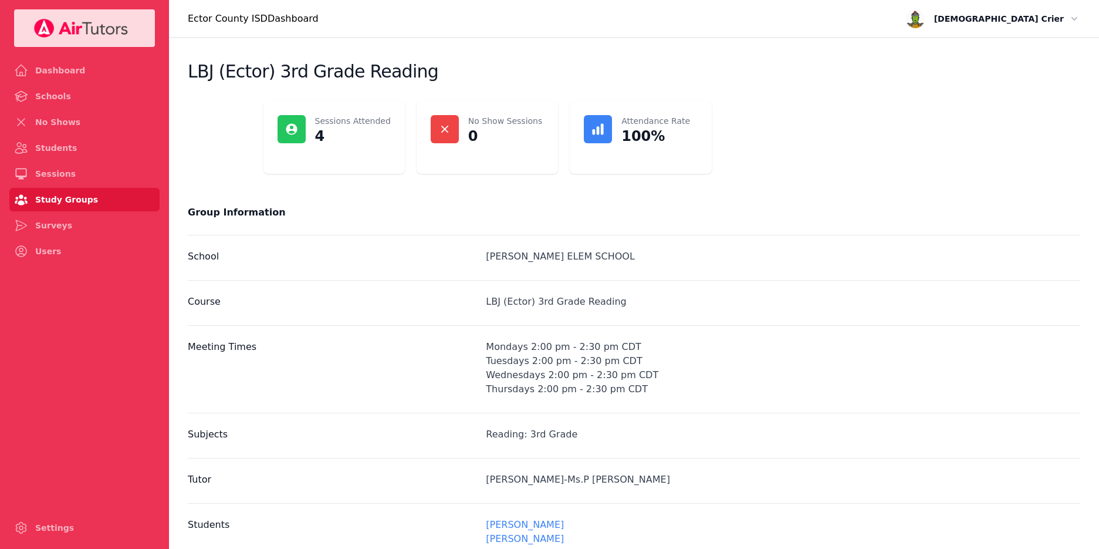
scroll to position [568, 0]
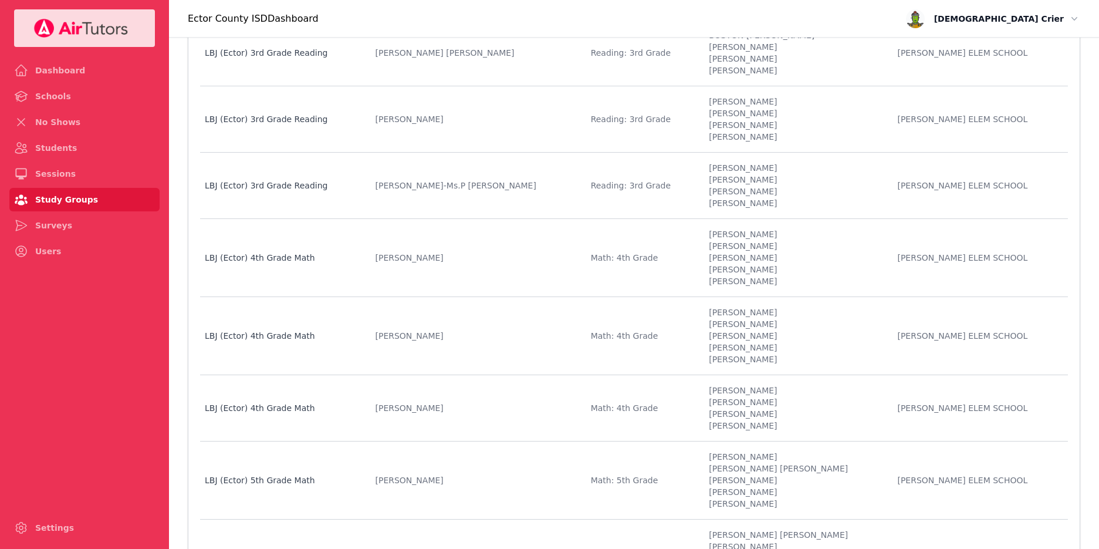
scroll to position [512, 0]
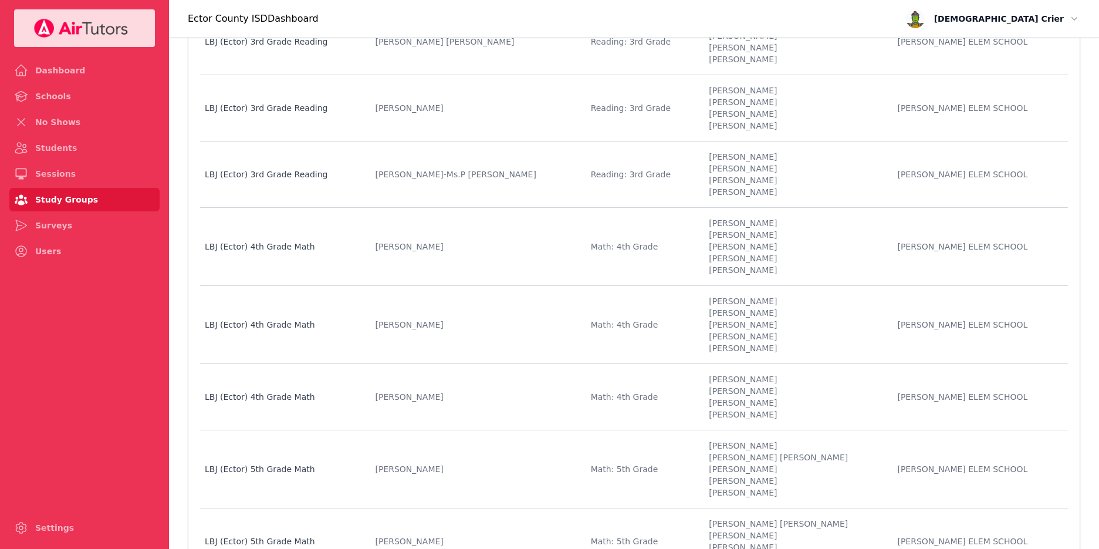
click at [245, 246] on div "LBJ (Ector) 4th Grade Math" at bounding box center [283, 247] width 156 height 12
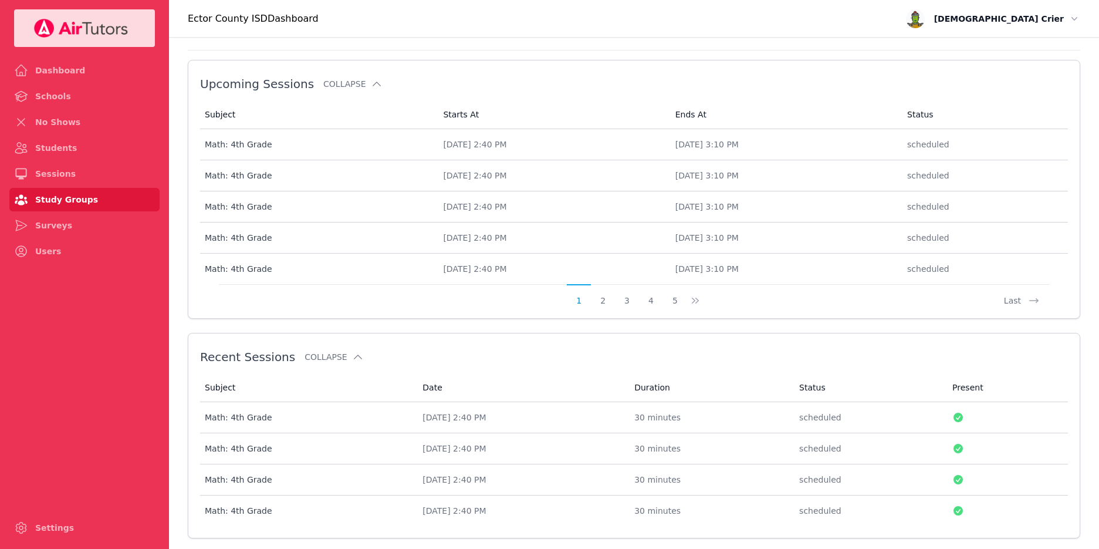
scroll to position [582, 0]
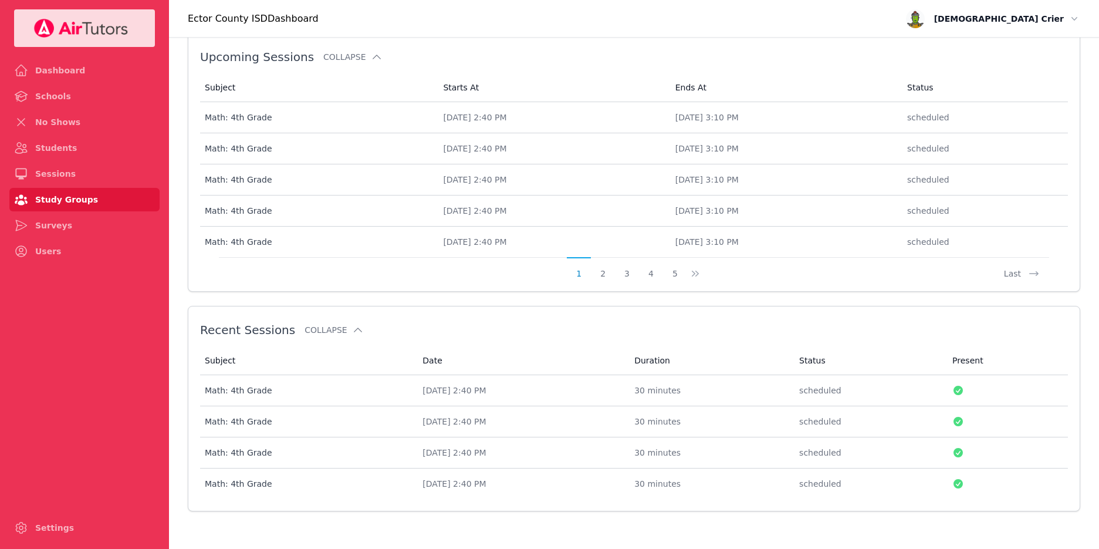
click at [218, 390] on div "Math: 4th Grade" at bounding box center [307, 390] width 204 height 12
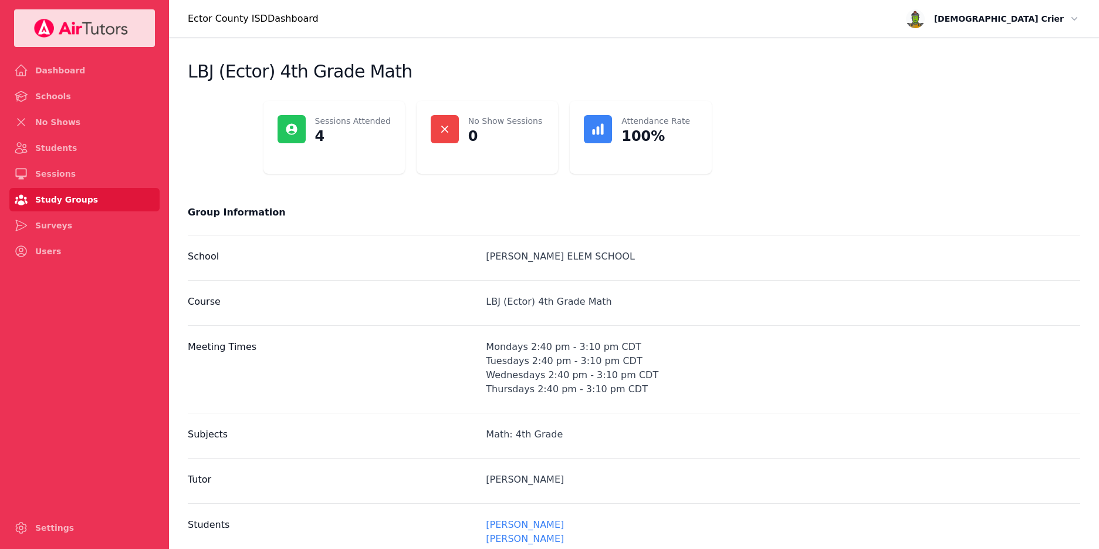
scroll to position [582, 0]
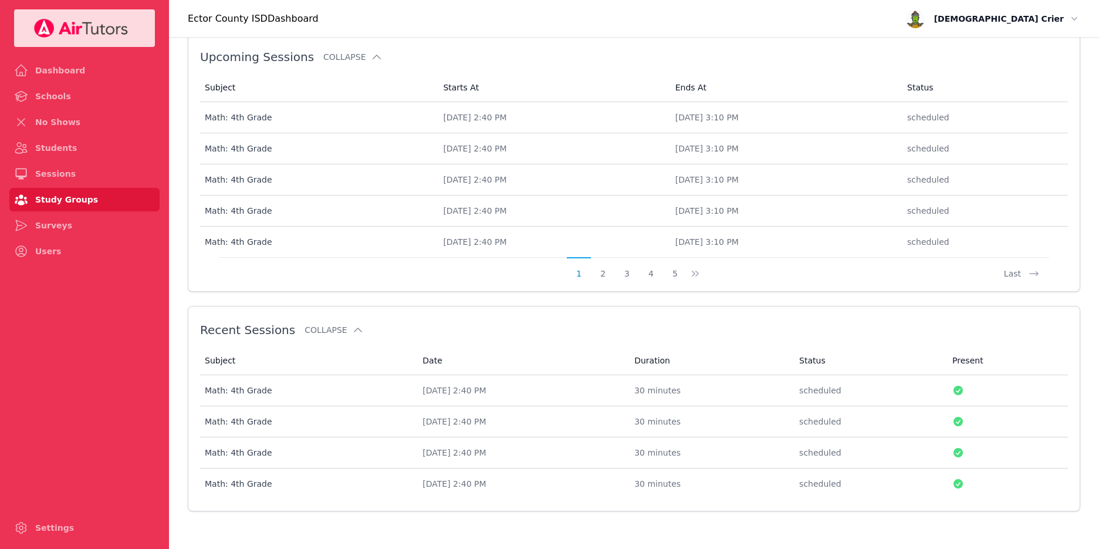
click at [229, 416] on div "Math: 4th Grade" at bounding box center [307, 422] width 204 height 12
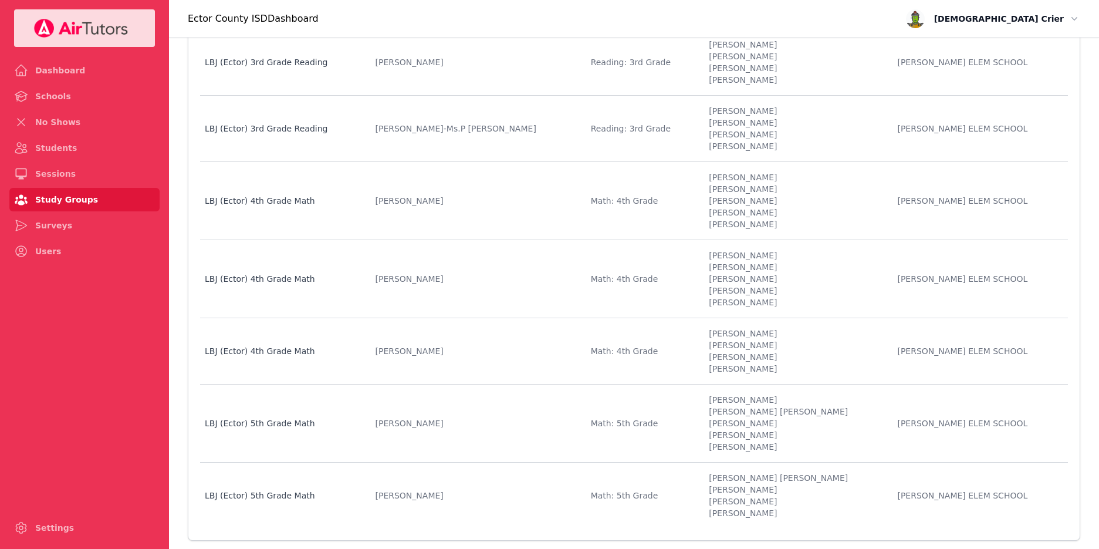
scroll to position [587, 0]
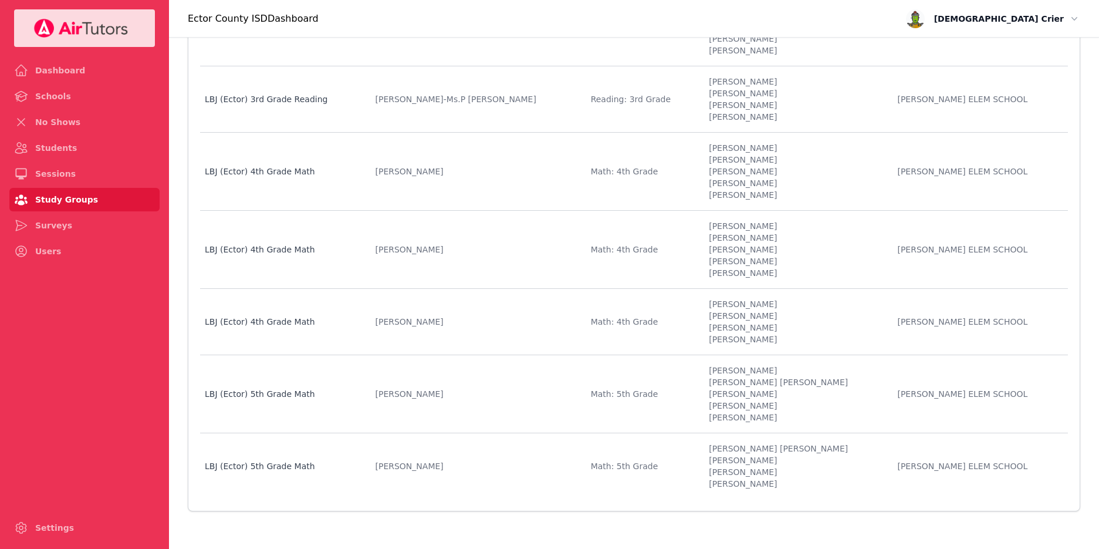
click at [246, 403] on td "Name LBJ (Ector) 5th Grade Math" at bounding box center [284, 394] width 168 height 78
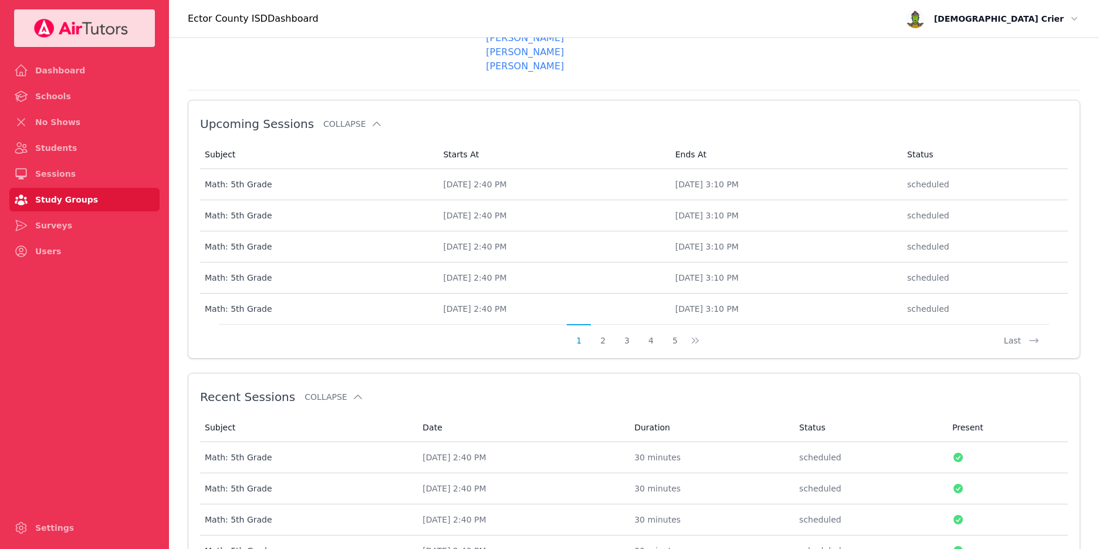
scroll to position [582, 0]
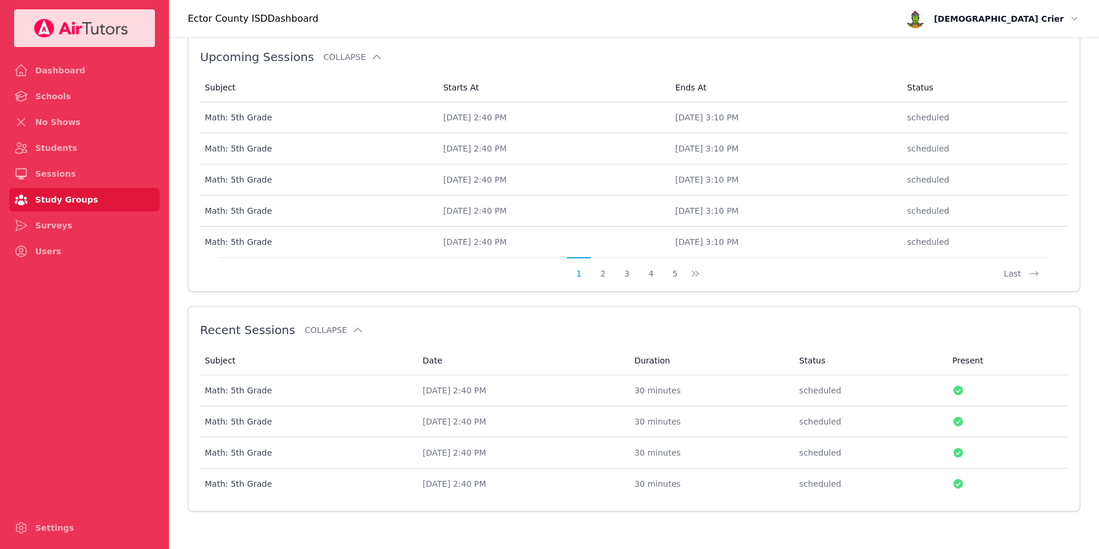
click at [245, 391] on div "Math: 5th Grade" at bounding box center [307, 390] width 204 height 12
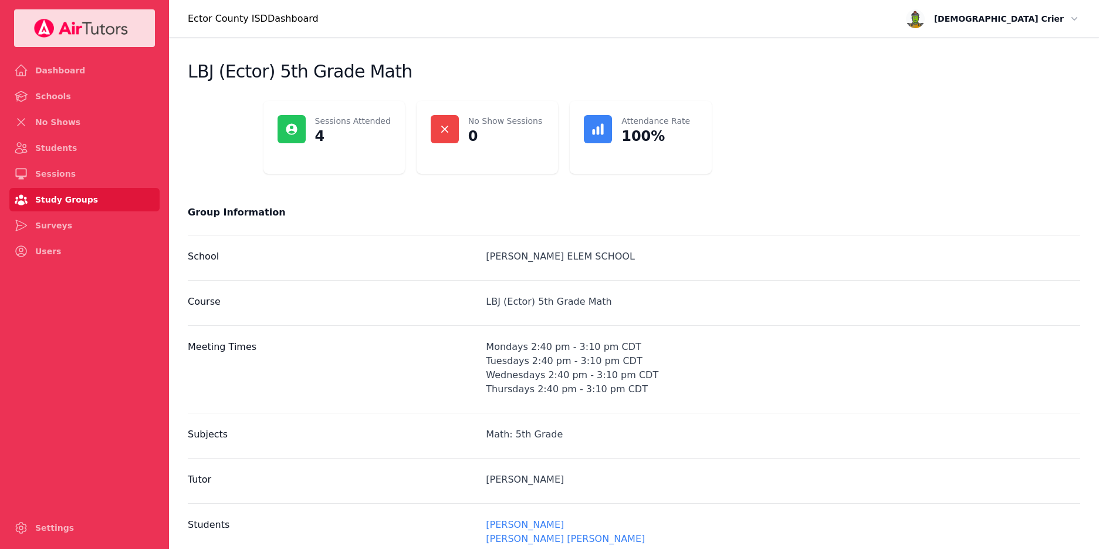
scroll to position [582, 0]
